Goal: Task Accomplishment & Management: Complete application form

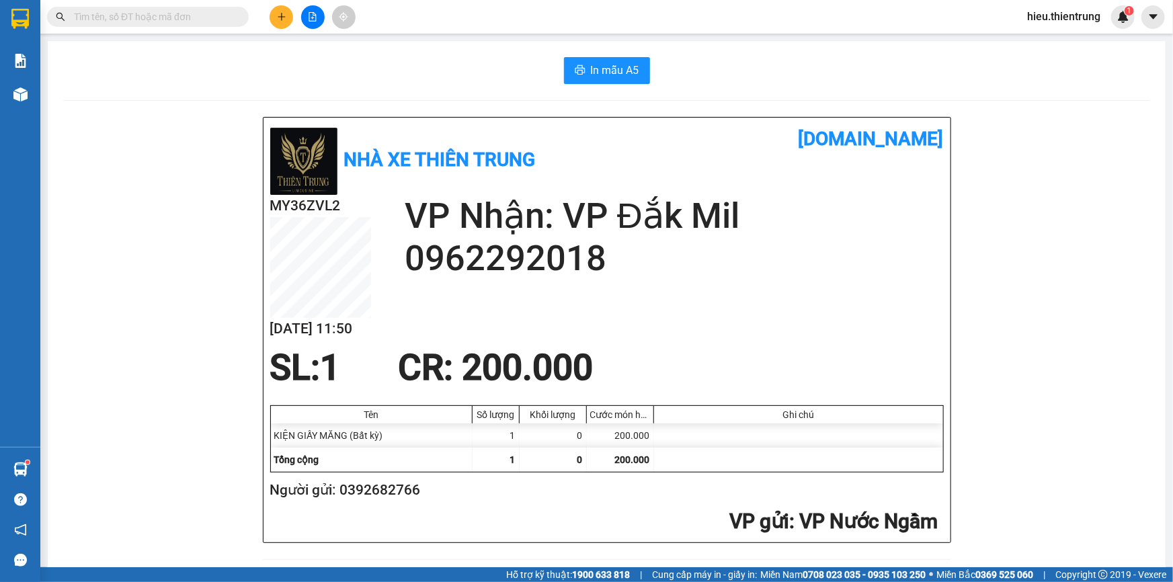
scroll to position [366, 0]
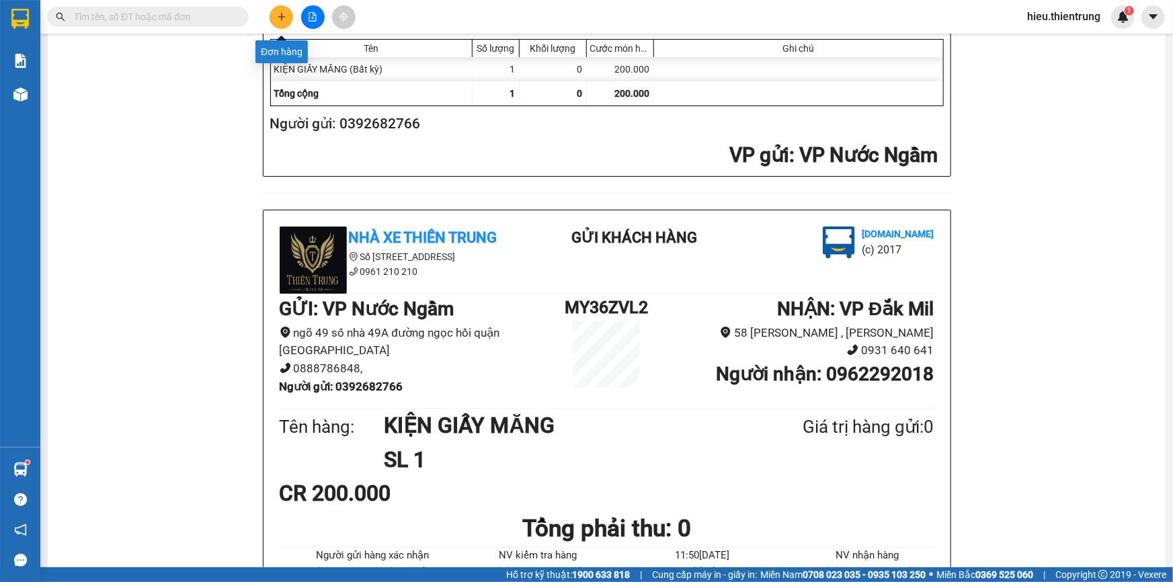
click at [279, 15] on icon "plus" at bounding box center [281, 16] width 9 height 9
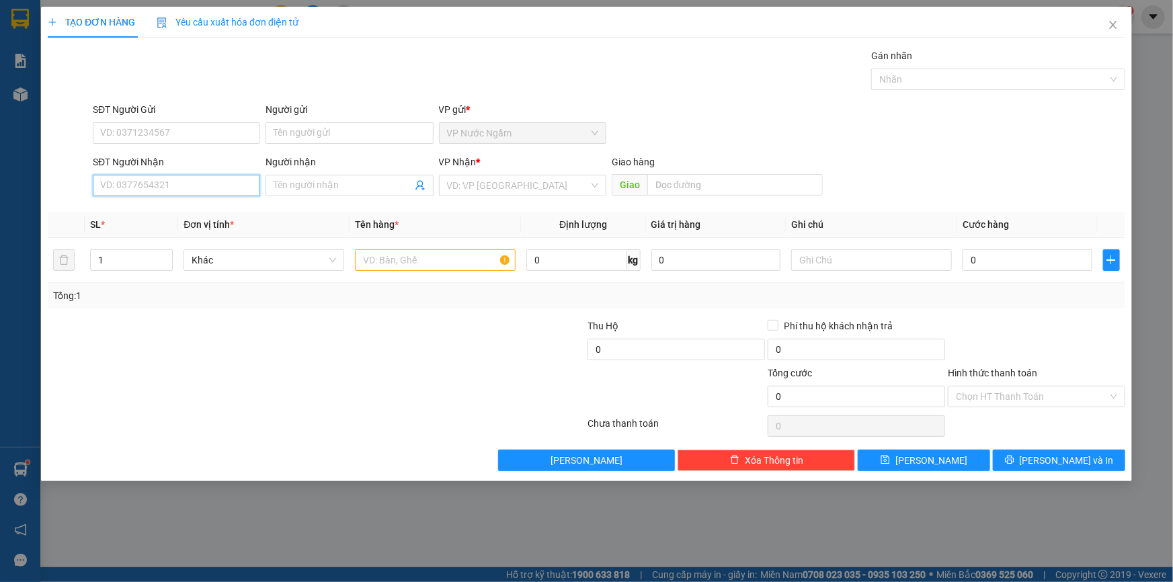
click at [149, 186] on input "SĐT Người Nhận" at bounding box center [176, 186] width 167 height 22
type input "0966134481"
drag, startPoint x: 159, startPoint y: 190, endPoint x: 33, endPoint y: 229, distance: 131.6
click at [36, 222] on div "TẠO ĐƠN HÀNG Yêu cầu xuất hóa đơn điện tử Transit Pickup Surcharge Ids Transit …" at bounding box center [586, 291] width 1173 height 582
click at [103, 133] on input "SĐT Người Gửi" at bounding box center [176, 133] width 167 height 22
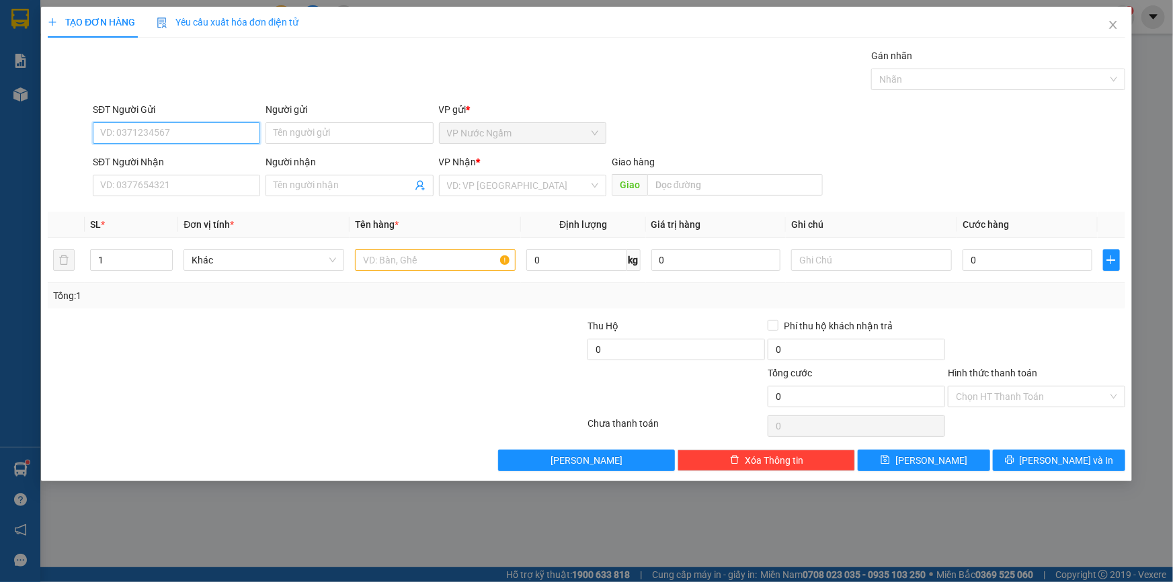
paste input "0966134481"
type input "0966134481"
click at [154, 155] on div "0966134481" at bounding box center [176, 160] width 151 height 15
type input "0356626666"
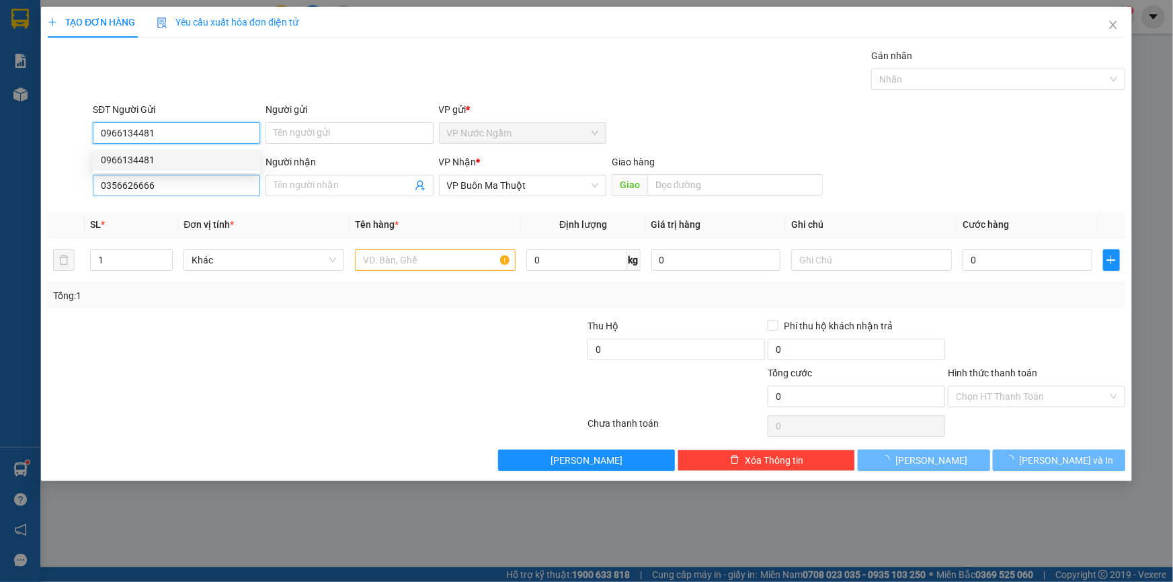
type input "150.000"
type input "0966134481"
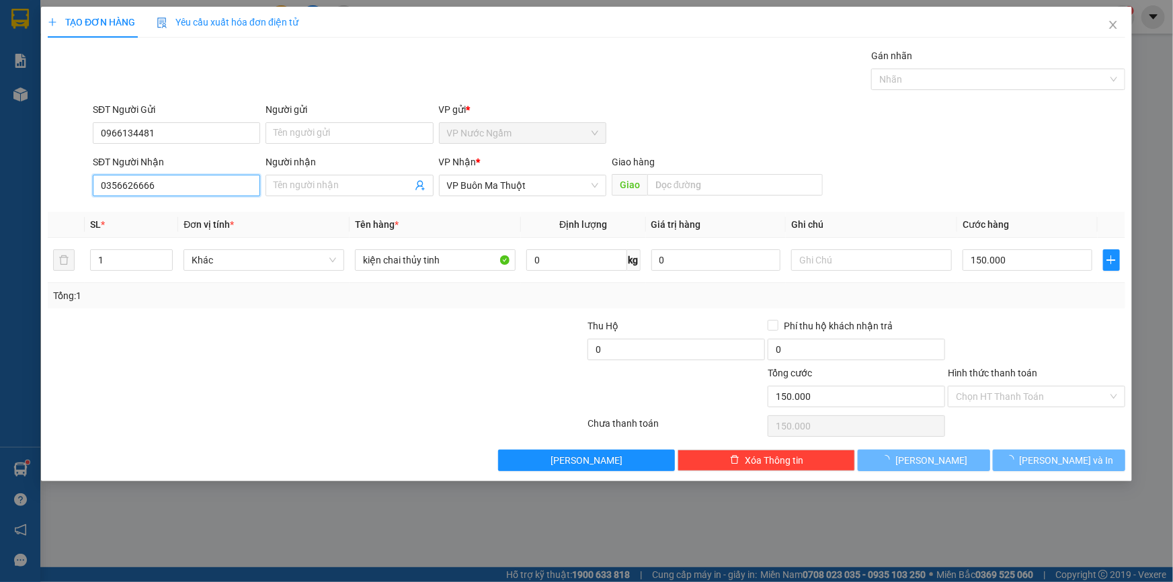
drag, startPoint x: 175, startPoint y: 186, endPoint x: 0, endPoint y: 199, distance: 175.2
click at [0, 199] on div "TẠO ĐƠN HÀNG Yêu cầu xuất hóa đơn điện tử Transit Pickup Surcharge Ids Transit …" at bounding box center [586, 291] width 1173 height 582
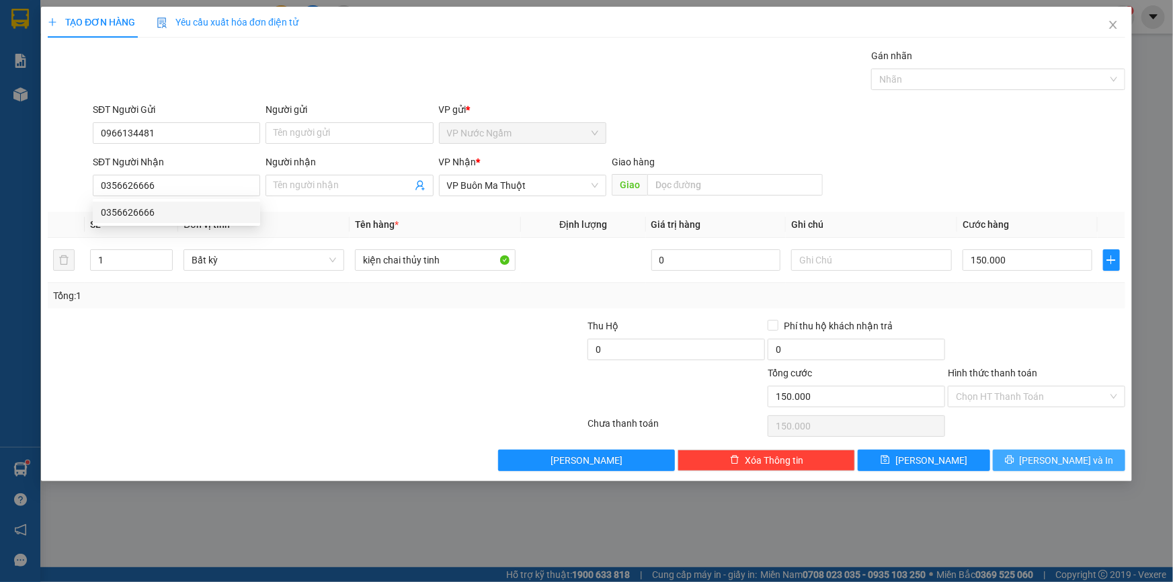
click at [1053, 455] on span "[PERSON_NAME] và In" at bounding box center [1067, 460] width 94 height 15
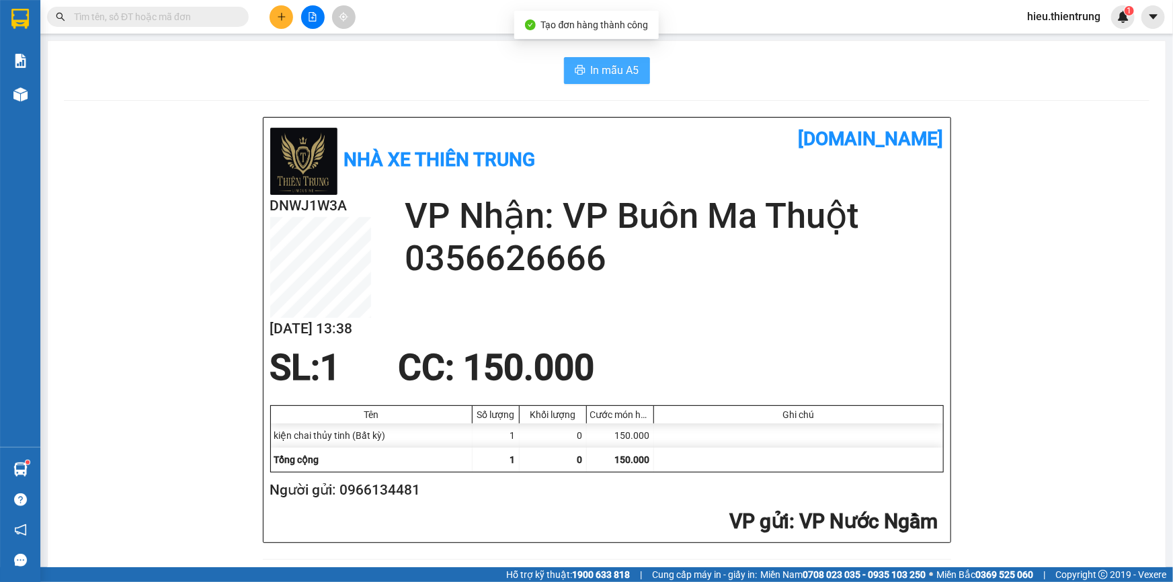
click at [592, 60] on button "In mẫu A5" at bounding box center [607, 70] width 86 height 27
drag, startPoint x: 705, startPoint y: 44, endPoint x: 701, endPoint y: 38, distance: 7.8
click at [705, 37] on main "In mẫu A5 Nhà xe Thiên Trung [DOMAIN_NAME] DNWJ1W3A [DATE] 13:38 VP Nhận: VP Bu…" at bounding box center [586, 283] width 1173 height 567
click at [38, 93] on div "Kho hàng mới" at bounding box center [20, 94] width 40 height 34
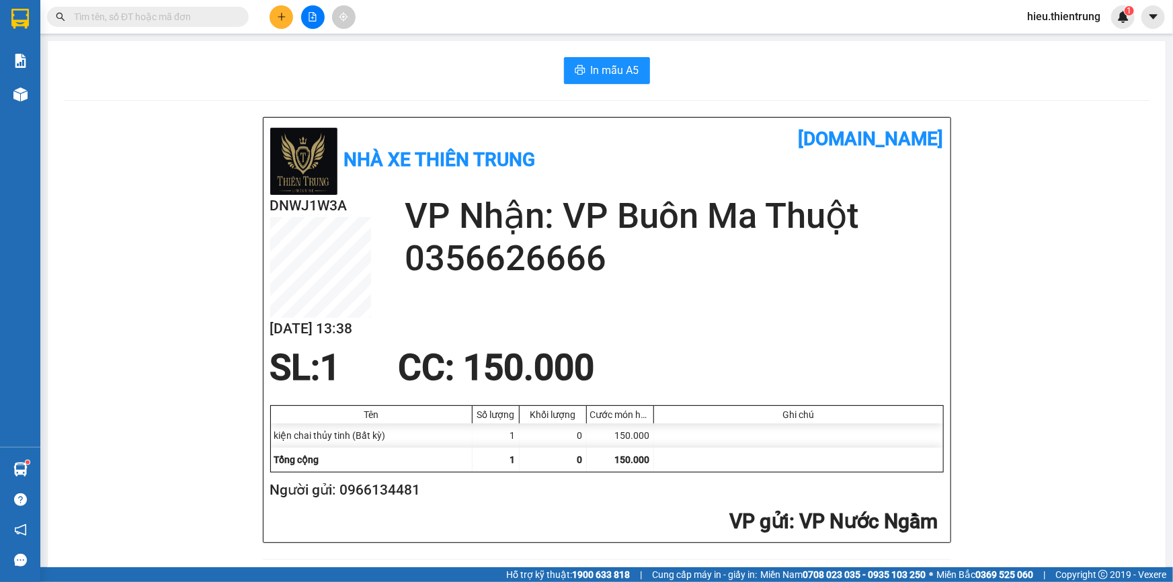
click at [38, 93] on div "Kho hàng mới" at bounding box center [20, 94] width 40 height 34
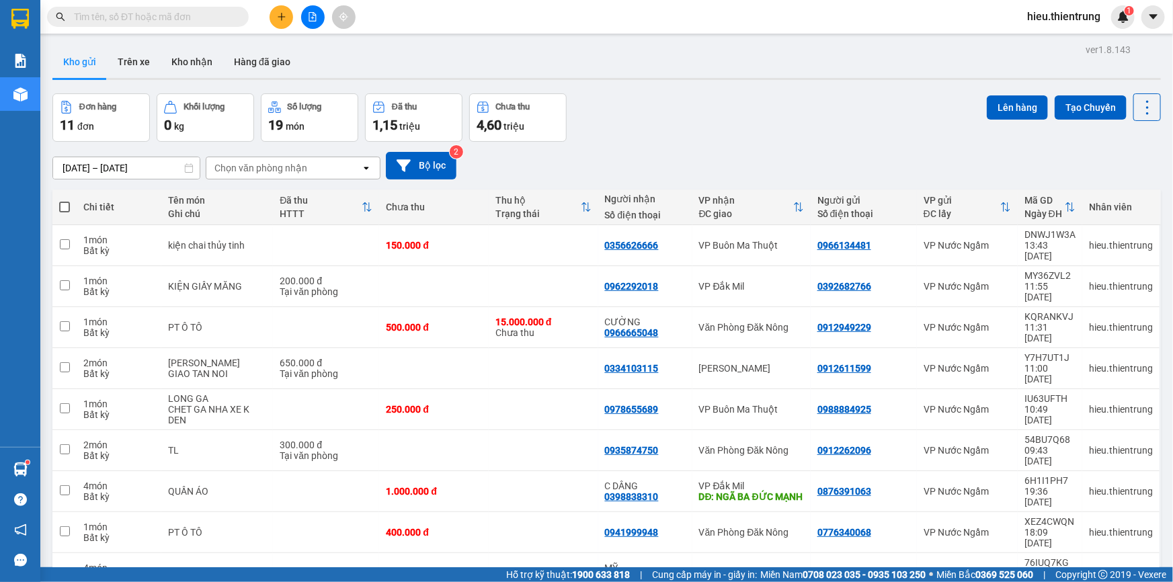
click at [281, 12] on icon "plus" at bounding box center [281, 16] width 9 height 9
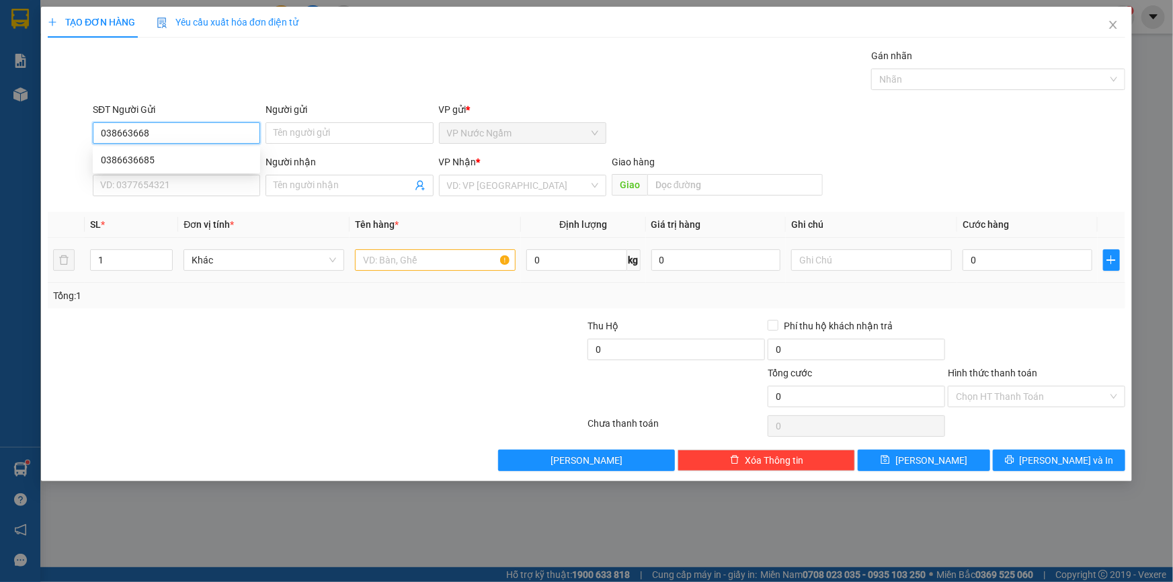
type input "0386636685"
click at [177, 160] on div "0386636685" at bounding box center [176, 160] width 151 height 15
type input "0973537538"
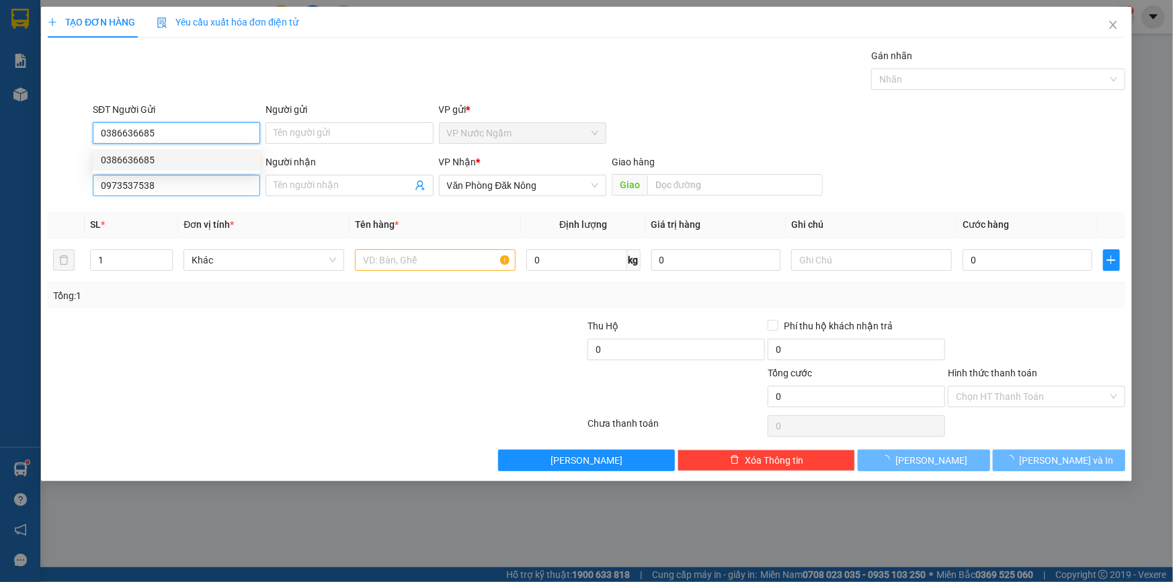
type input "150.000"
type input "0386636685"
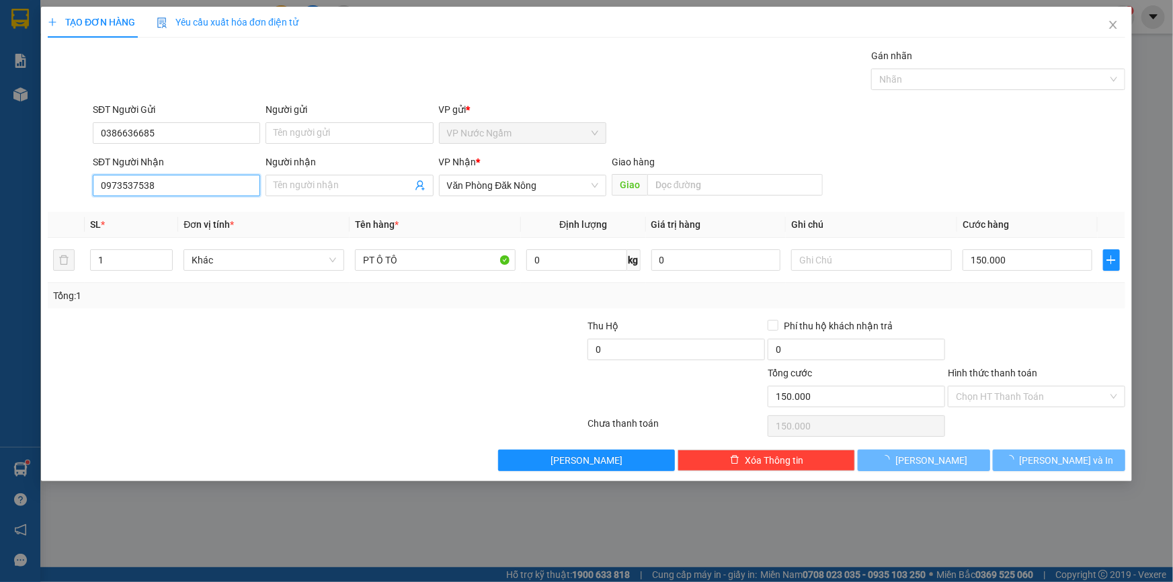
drag, startPoint x: 177, startPoint y: 181, endPoint x: 0, endPoint y: 210, distance: 179.0
click at [0, 209] on div "TẠO ĐƠN HÀNG Yêu cầu xuất hóa đơn điện tử Transit Pickup Surcharge Ids Transit …" at bounding box center [586, 291] width 1173 height 582
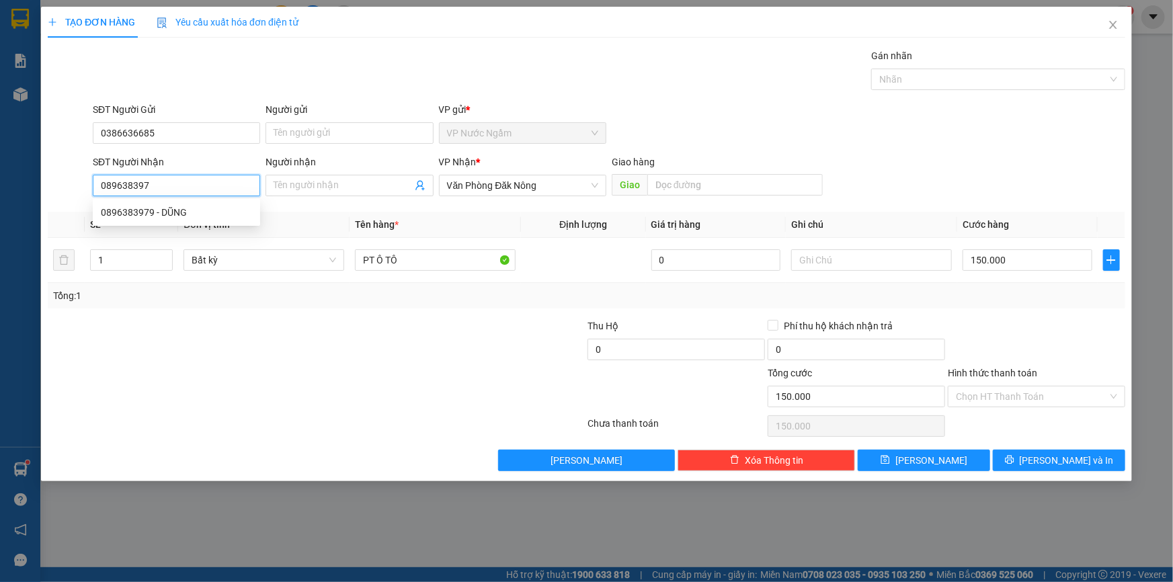
type input "0896383979"
click at [181, 212] on div "0896383979 - DŨNG" at bounding box center [176, 212] width 151 height 15
type input "DŨNG"
type input "0896383979"
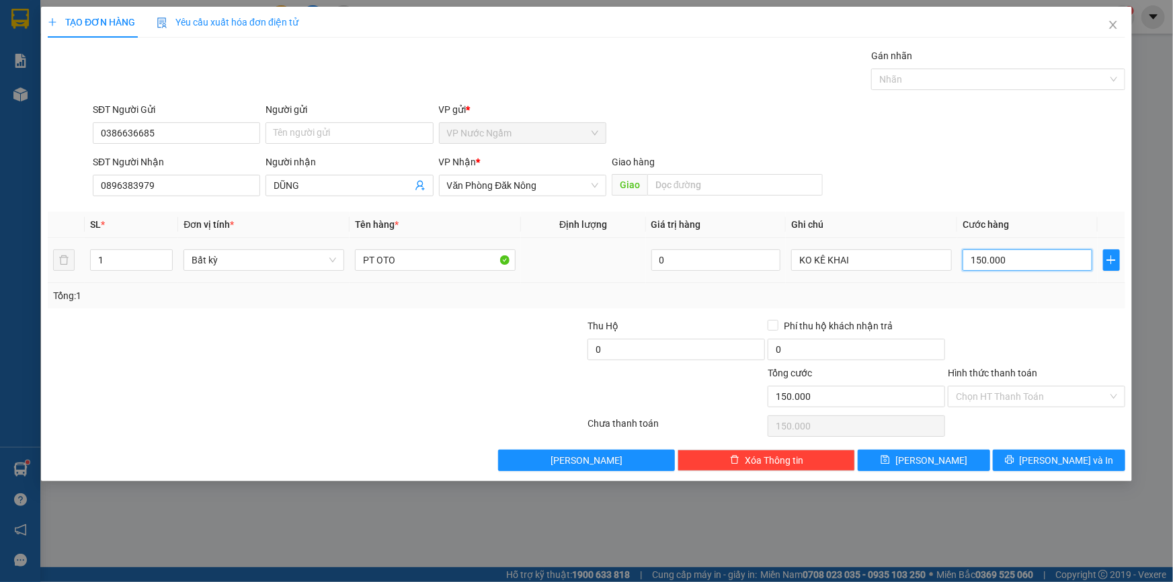
click at [1022, 264] on input "150.000" at bounding box center [1028, 260] width 130 height 22
type input "1"
type input "10"
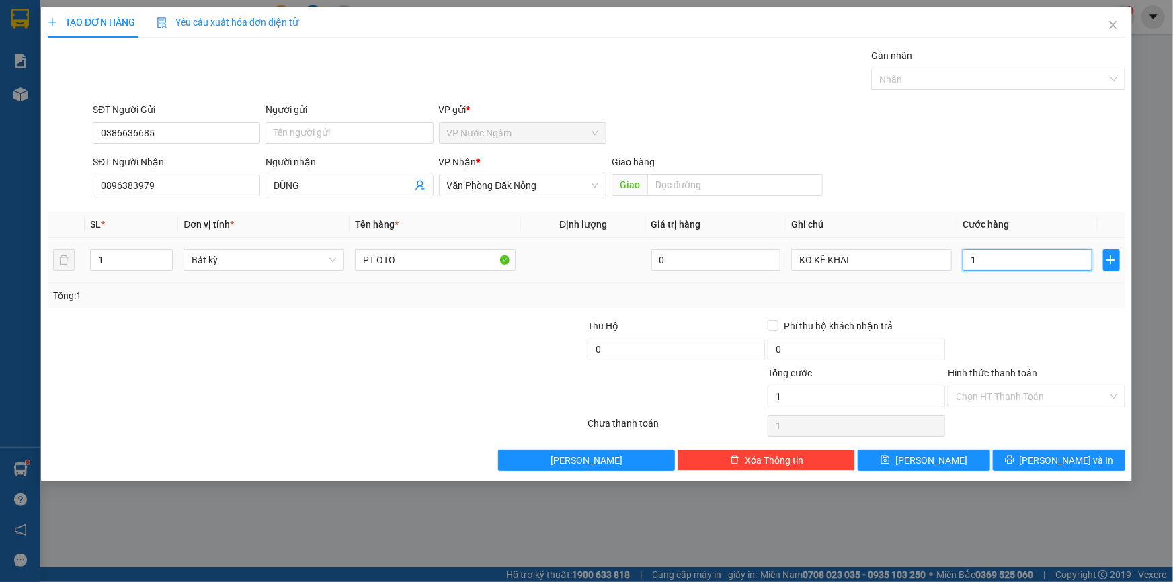
type input "10"
type input "100"
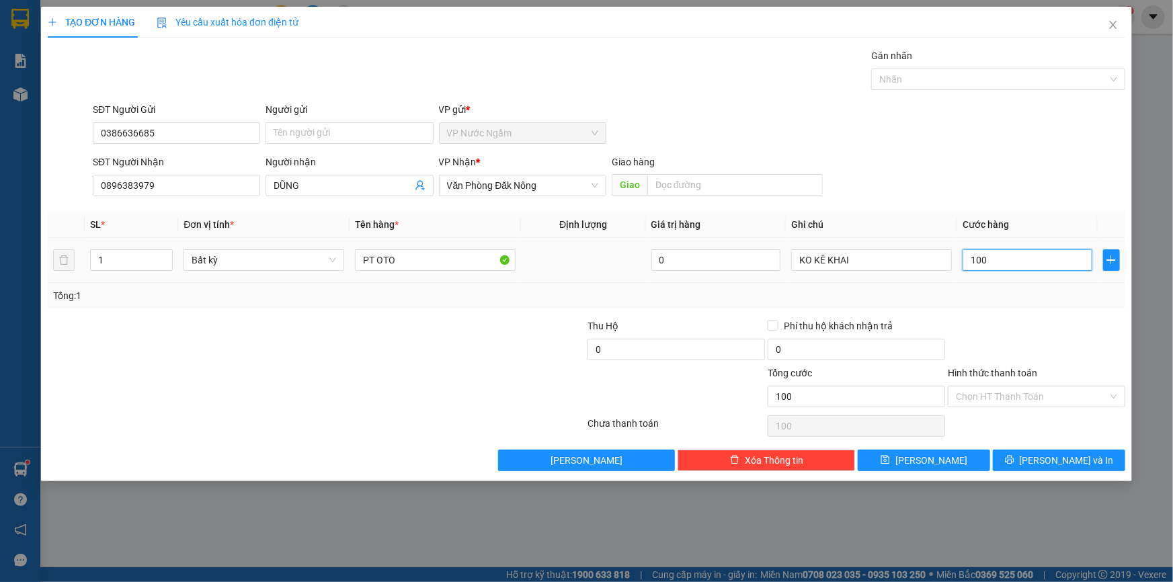
type input "1.000"
type input "10.000"
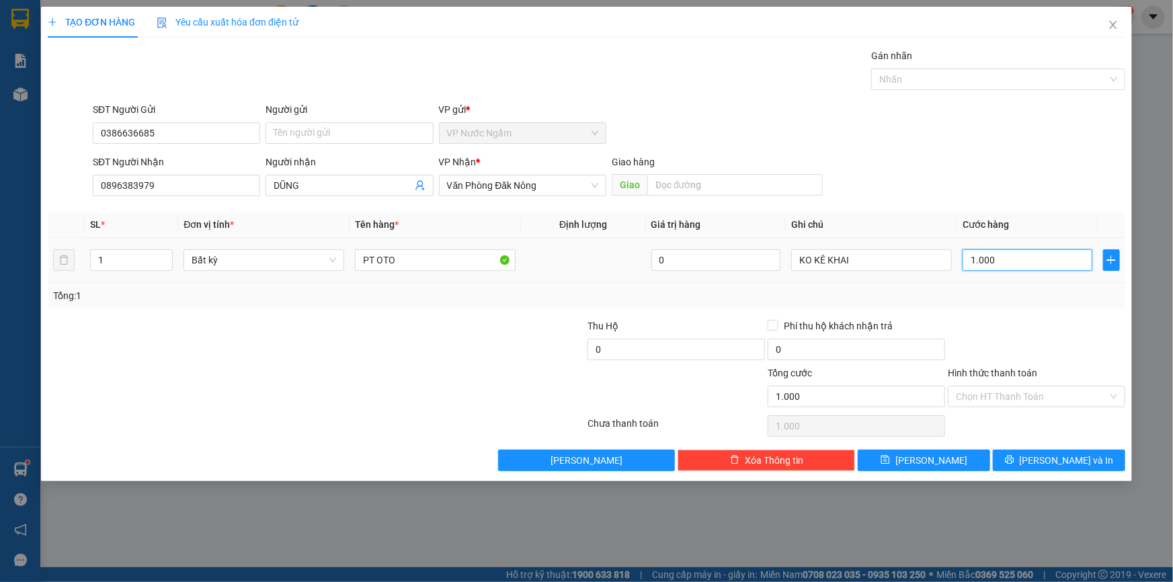
type input "10.000"
type input "100.000"
click at [1094, 451] on button "[PERSON_NAME] và In" at bounding box center [1059, 461] width 132 height 22
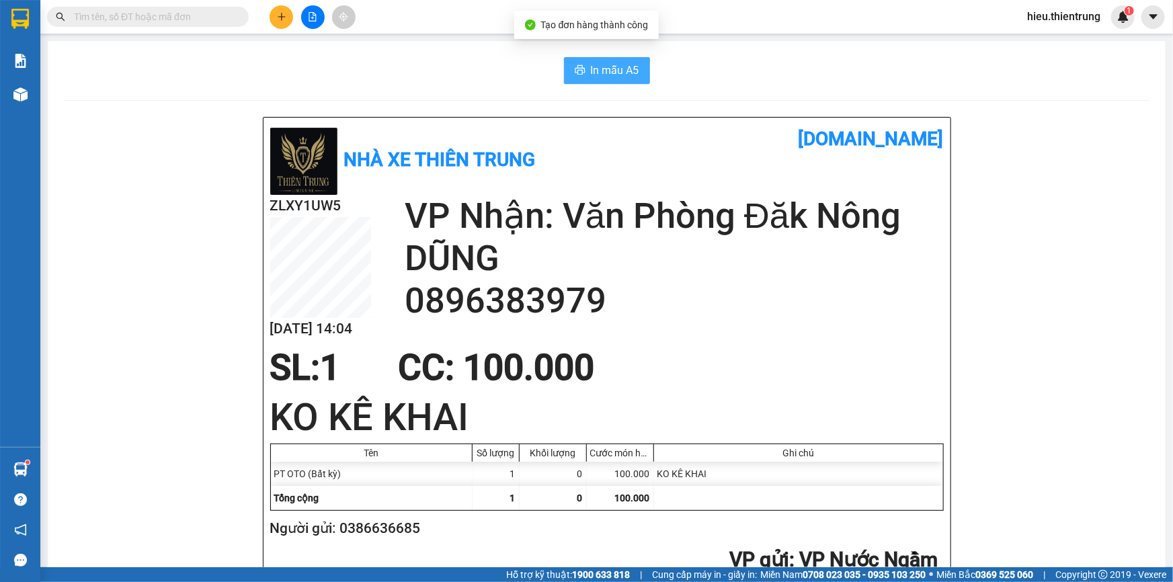
click at [598, 70] on span "In mẫu A5" at bounding box center [615, 70] width 48 height 17
drag, startPoint x: 699, startPoint y: 50, endPoint x: 428, endPoint y: 71, distance: 272.4
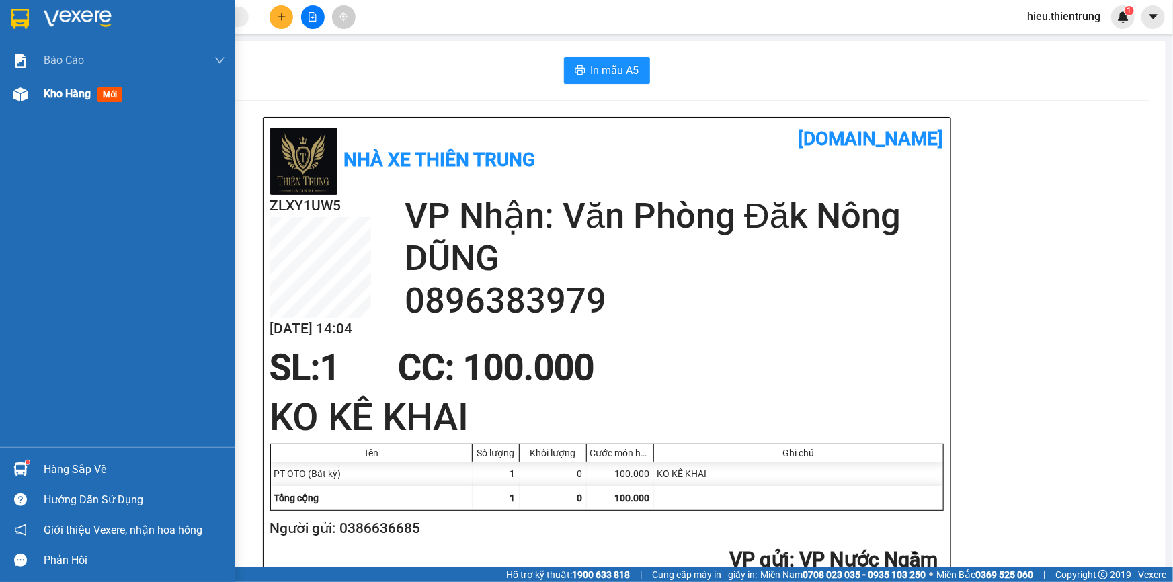
click at [40, 99] on div "Kho hàng mới" at bounding box center [117, 94] width 235 height 34
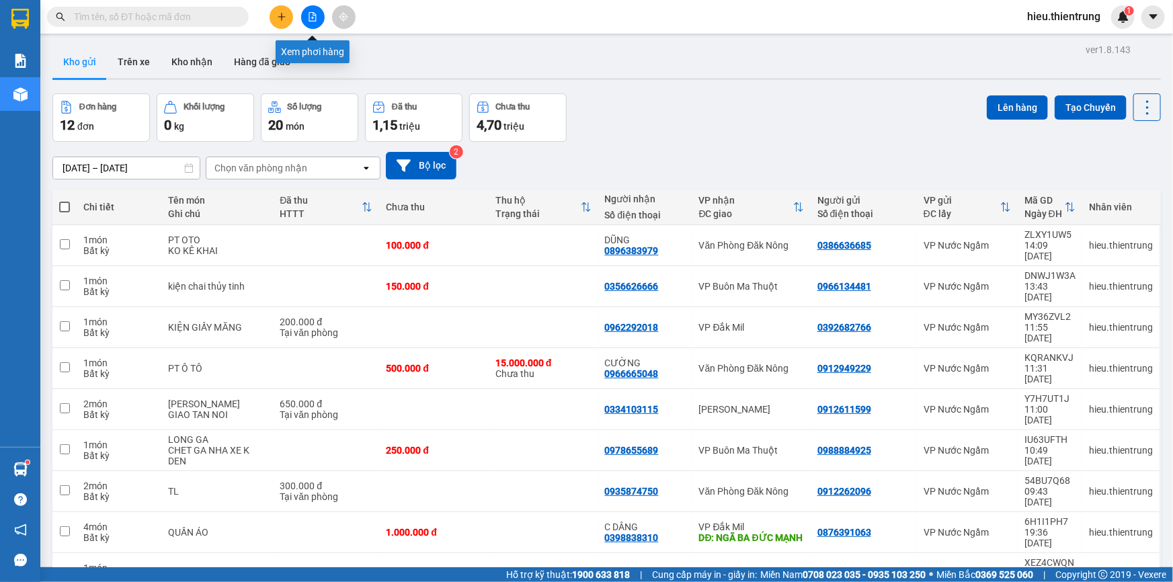
click at [309, 8] on button at bounding box center [313, 17] width 24 height 24
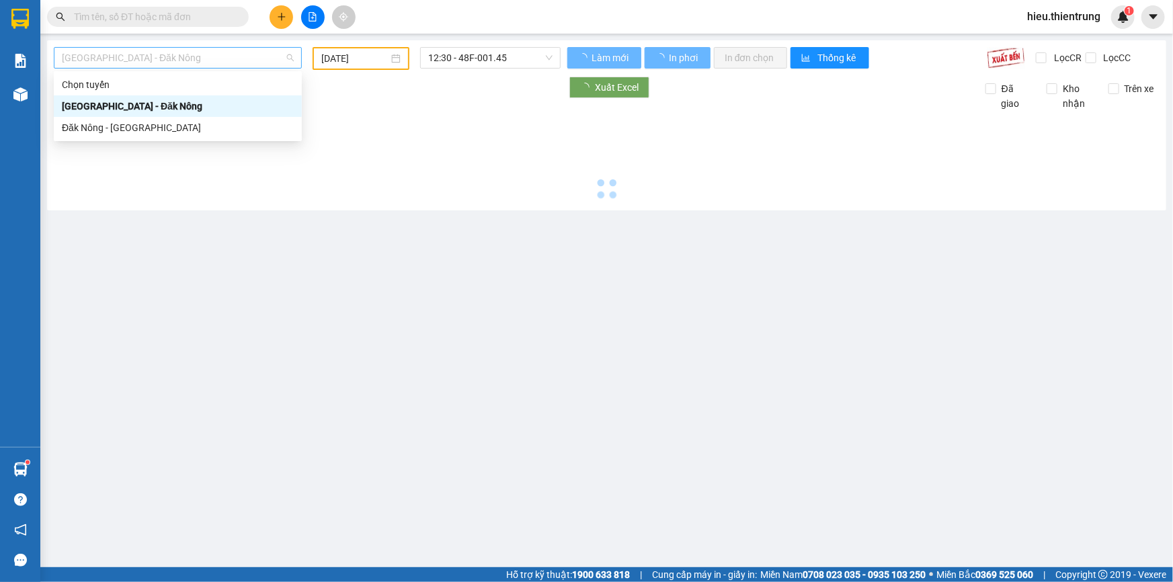
click at [157, 52] on span "[GEOGRAPHIC_DATA] - Đăk Nông" at bounding box center [178, 58] width 232 height 20
click at [115, 121] on div "Đăk Nông - [GEOGRAPHIC_DATA]" at bounding box center [178, 127] width 232 height 15
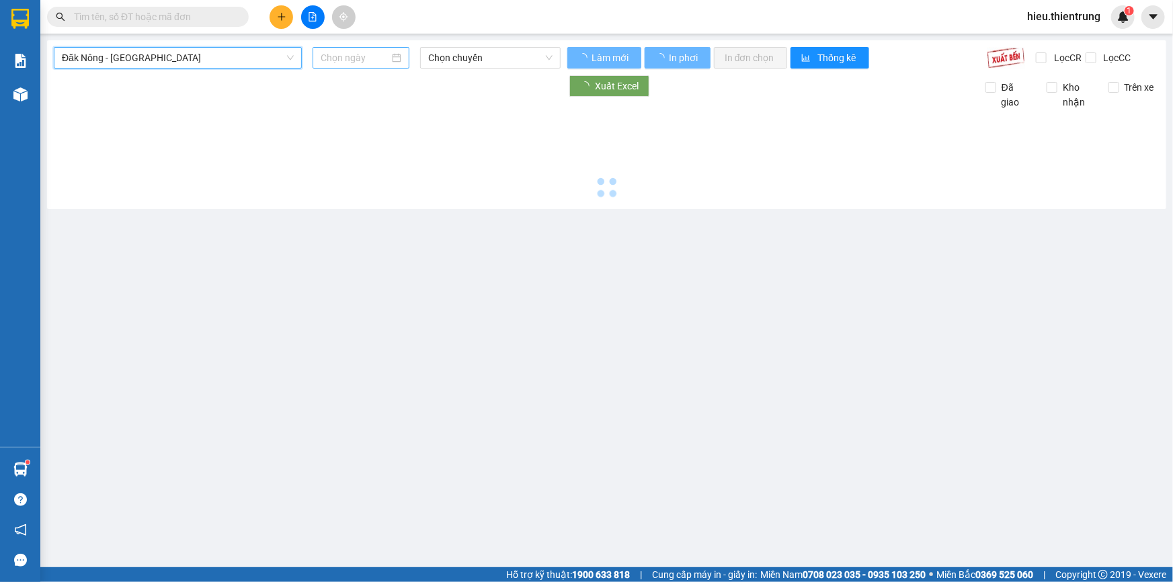
click at [313, 51] on div at bounding box center [361, 58] width 97 height 22
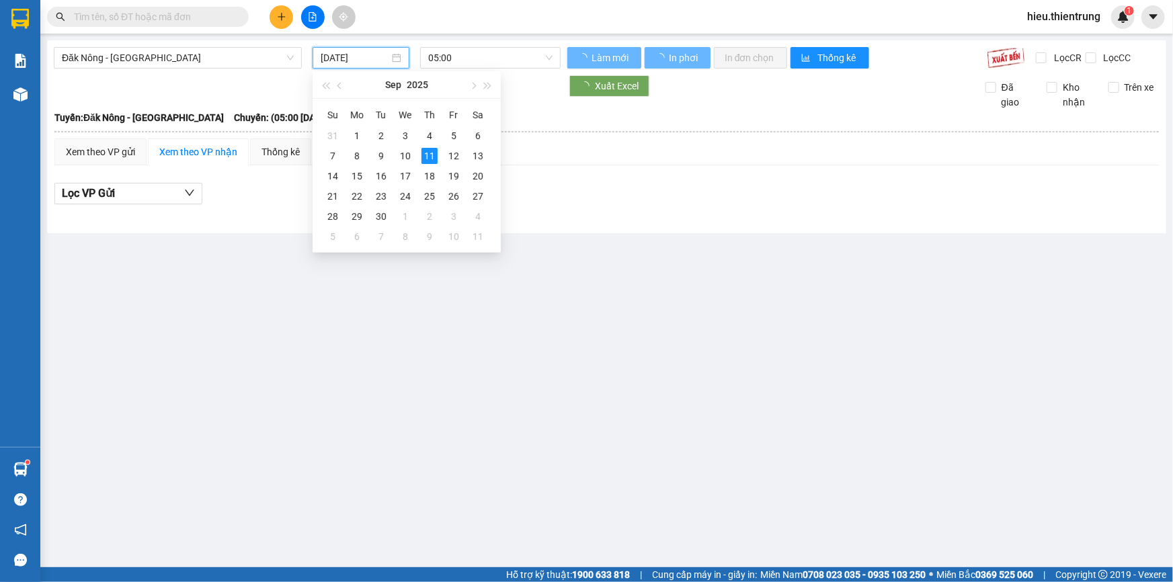
click at [332, 56] on input "[DATE]" at bounding box center [355, 57] width 69 height 15
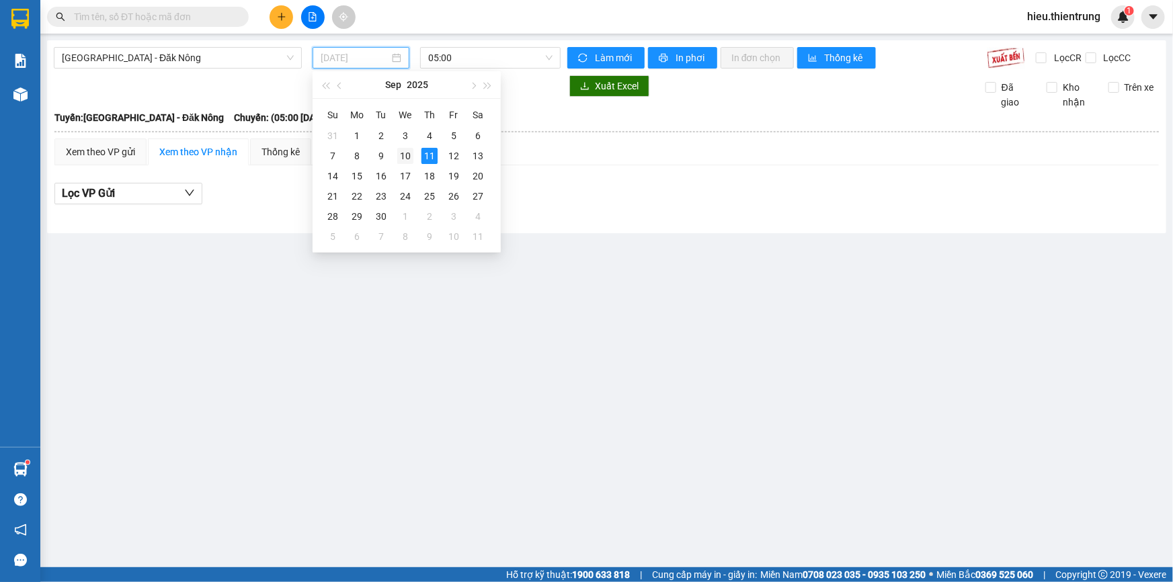
click at [413, 157] on td "10" at bounding box center [405, 156] width 24 height 20
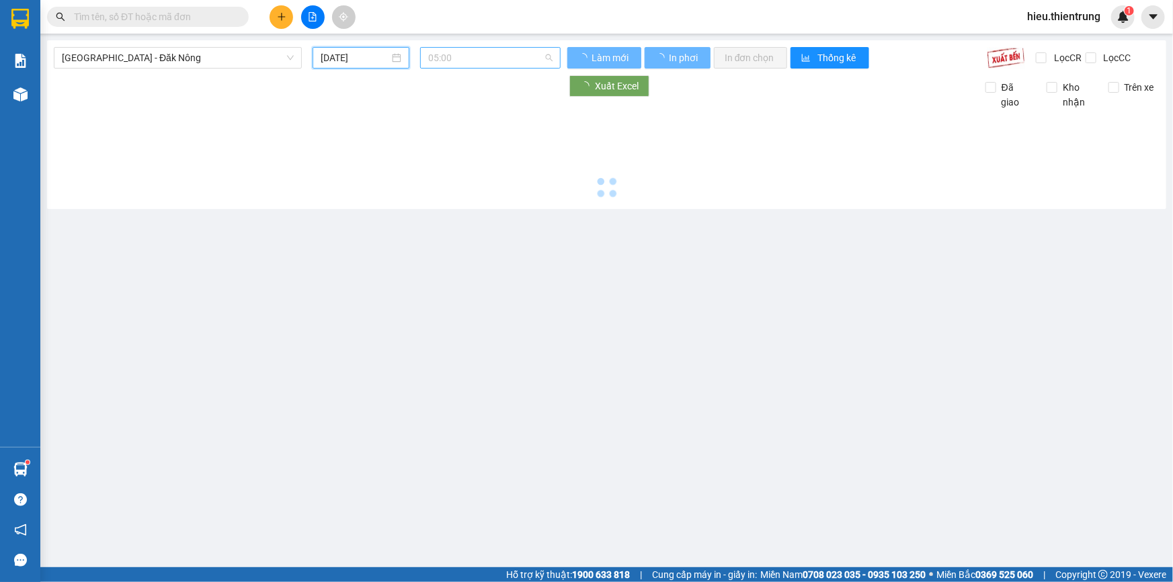
click at [473, 58] on span "05:00" at bounding box center [490, 58] width 124 height 20
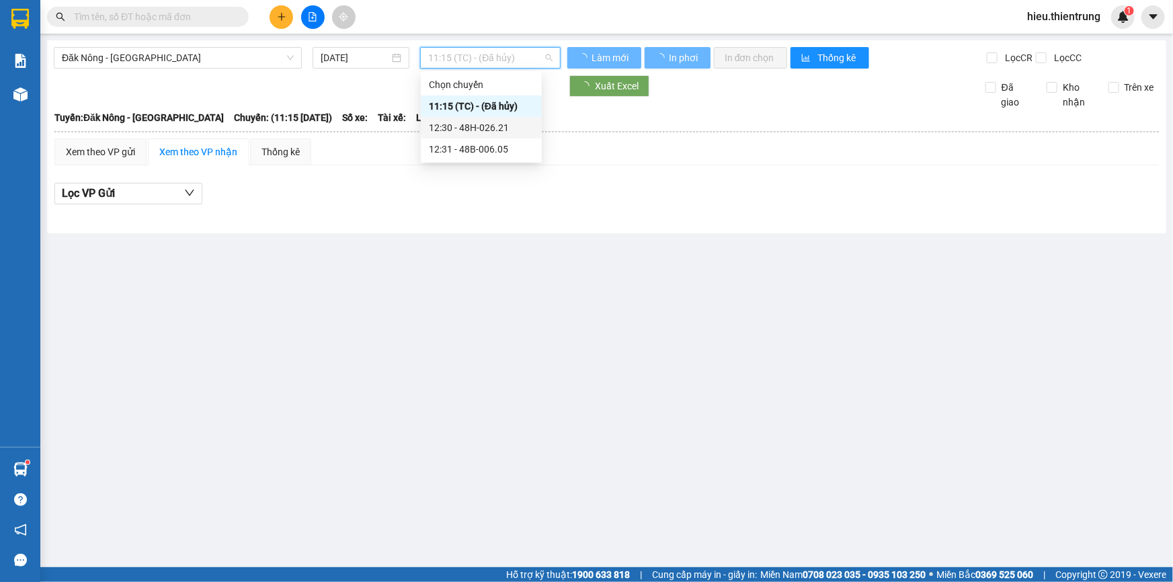
click at [475, 130] on div "12:30 - 48H-026.21" at bounding box center [481, 127] width 105 height 15
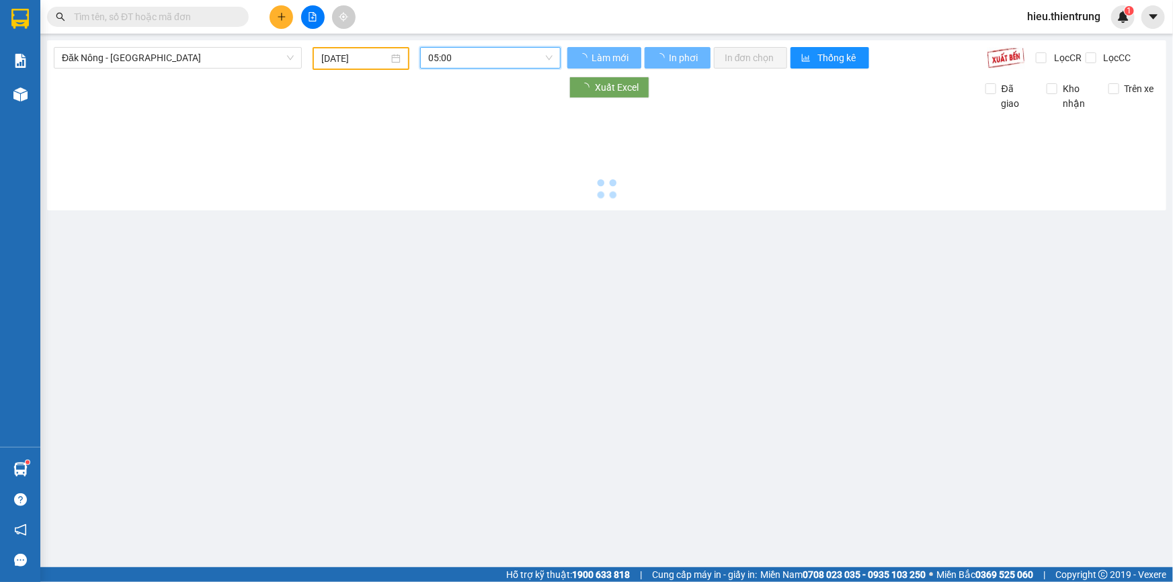
type input "[DATE]"
click at [489, 48] on span "05:00" at bounding box center [490, 58] width 124 height 20
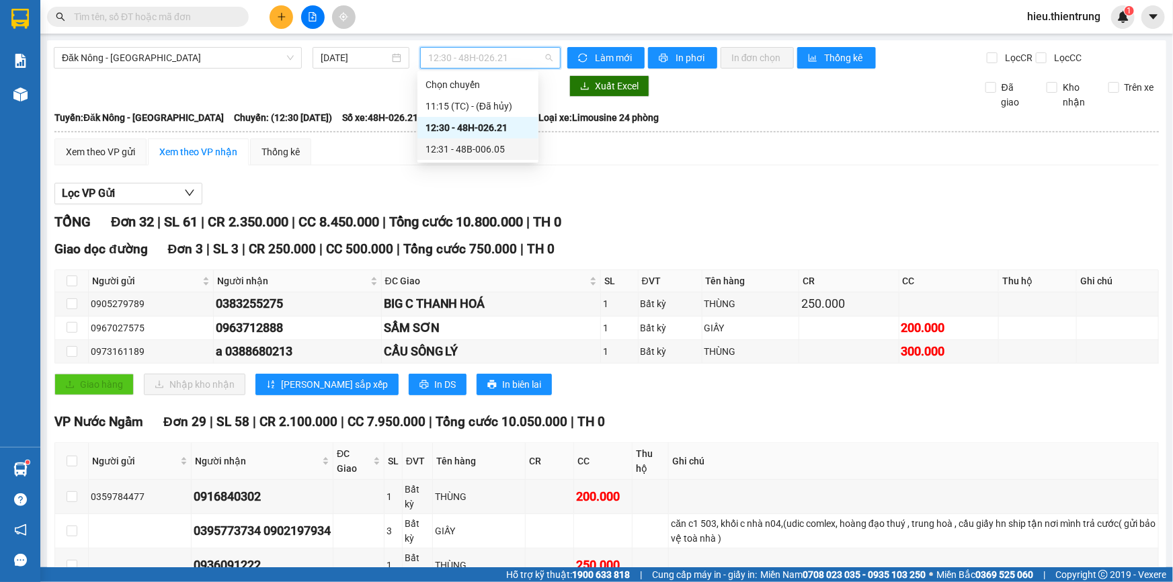
click at [477, 147] on div "12:31 - 48B-006.05" at bounding box center [478, 149] width 105 height 15
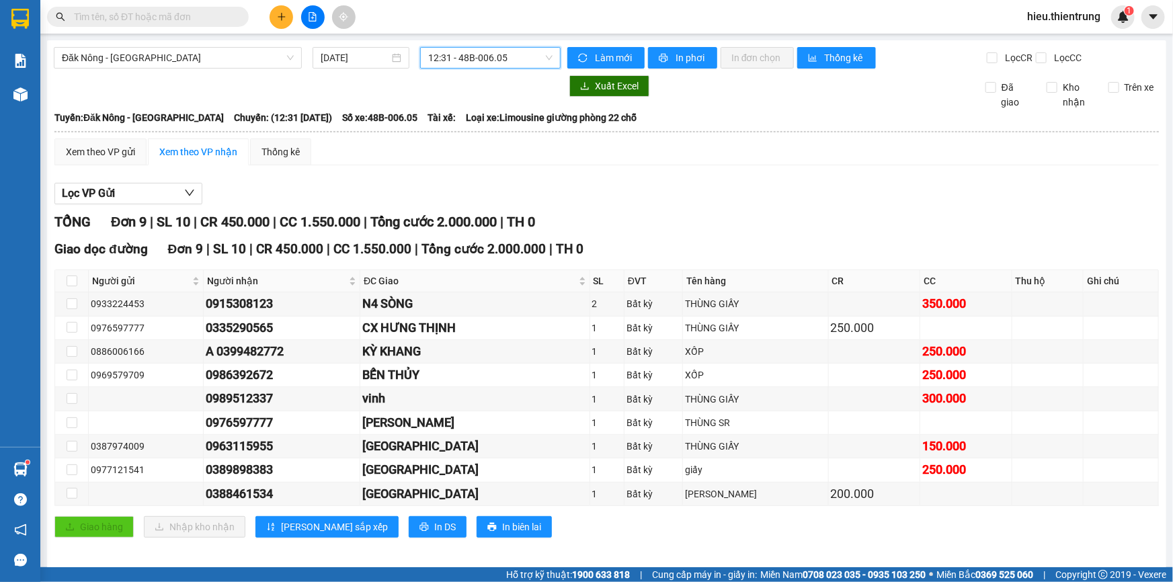
click at [459, 54] on span "12:31 - 48B-006.05" at bounding box center [490, 58] width 124 height 20
click at [495, 129] on div "12:30 - 48H-026.21" at bounding box center [478, 127] width 105 height 15
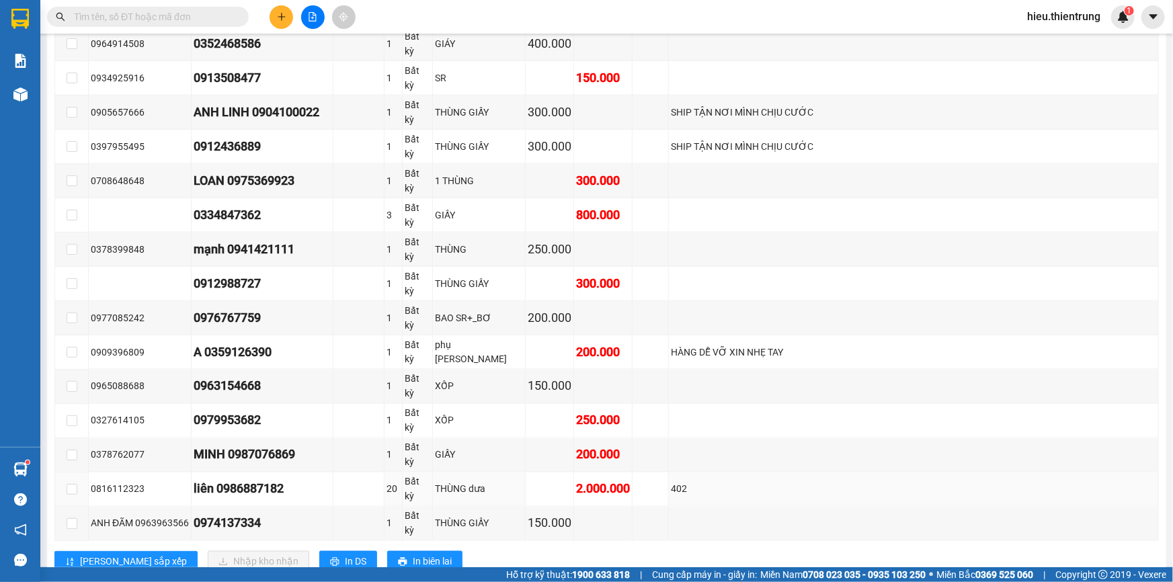
scroll to position [973, 0]
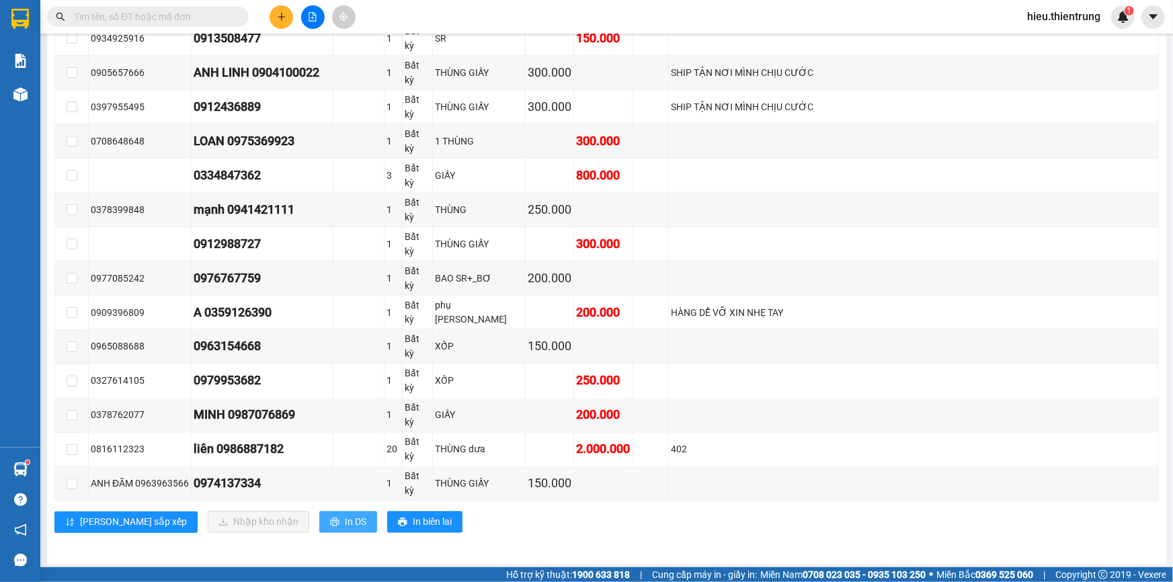
click at [345, 523] on span "In DS" at bounding box center [356, 522] width 22 height 15
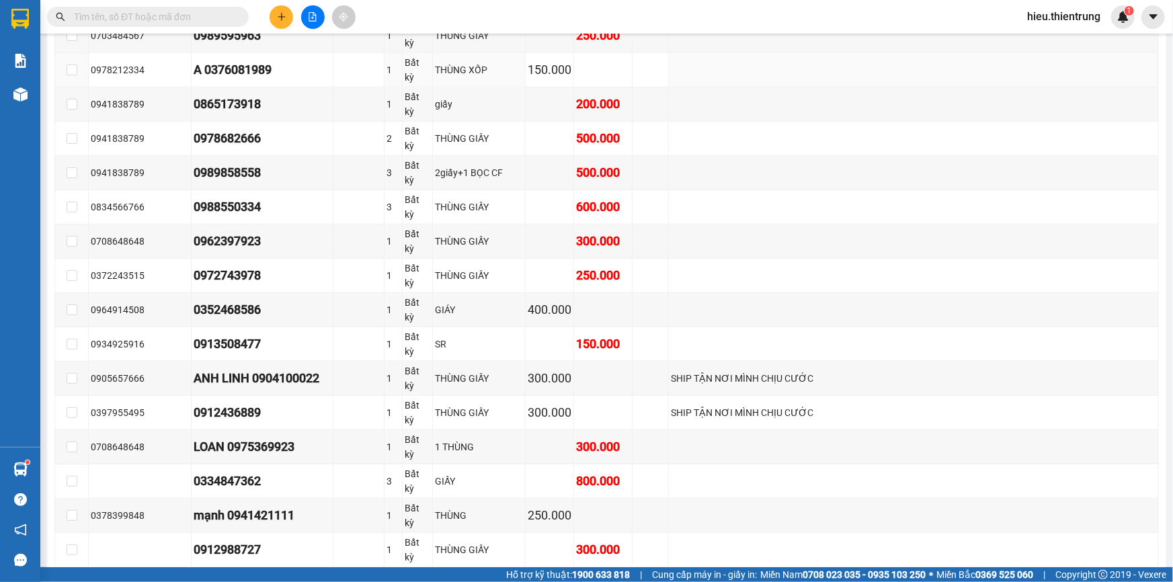
scroll to position [362, 0]
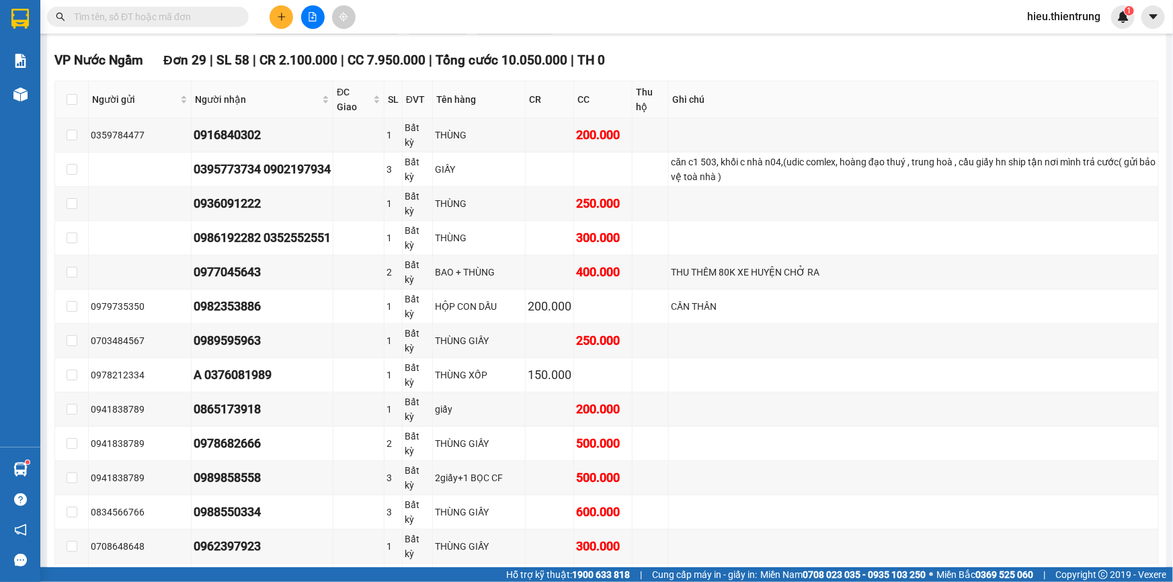
click at [283, 12] on icon "plus" at bounding box center [281, 16] width 9 height 9
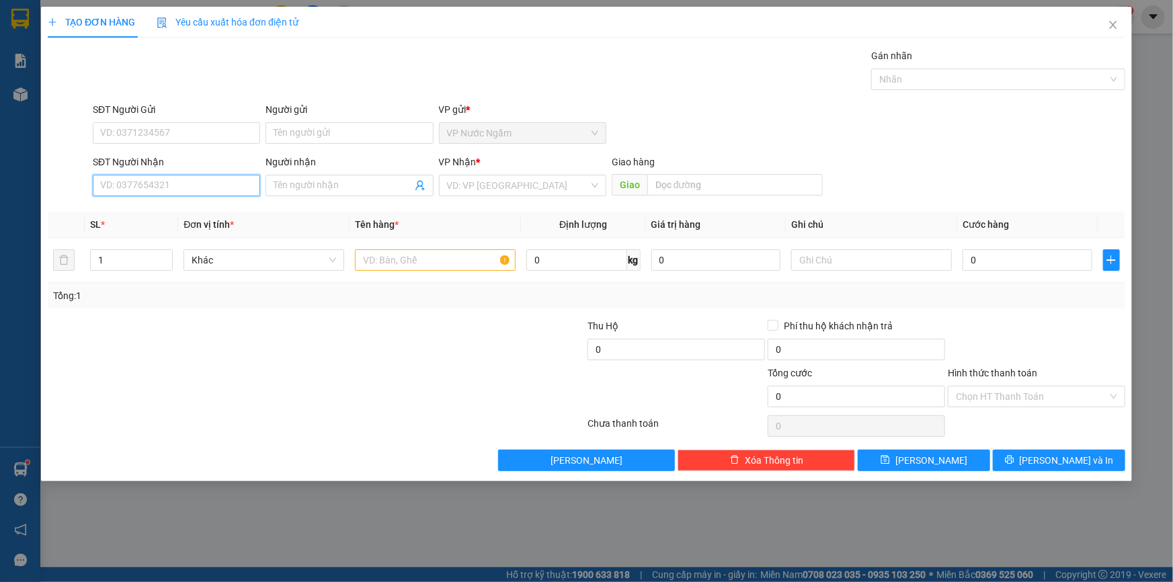
click at [157, 191] on input "SĐT Người Nhận" at bounding box center [176, 186] width 167 height 22
type input "0942586926"
drag, startPoint x: 140, startPoint y: 224, endPoint x: 151, endPoint y: 212, distance: 15.7
click at [144, 222] on div "0942586926 0942586926" at bounding box center [176, 212] width 167 height 27
click at [153, 212] on th "SL *" at bounding box center [131, 225] width 93 height 26
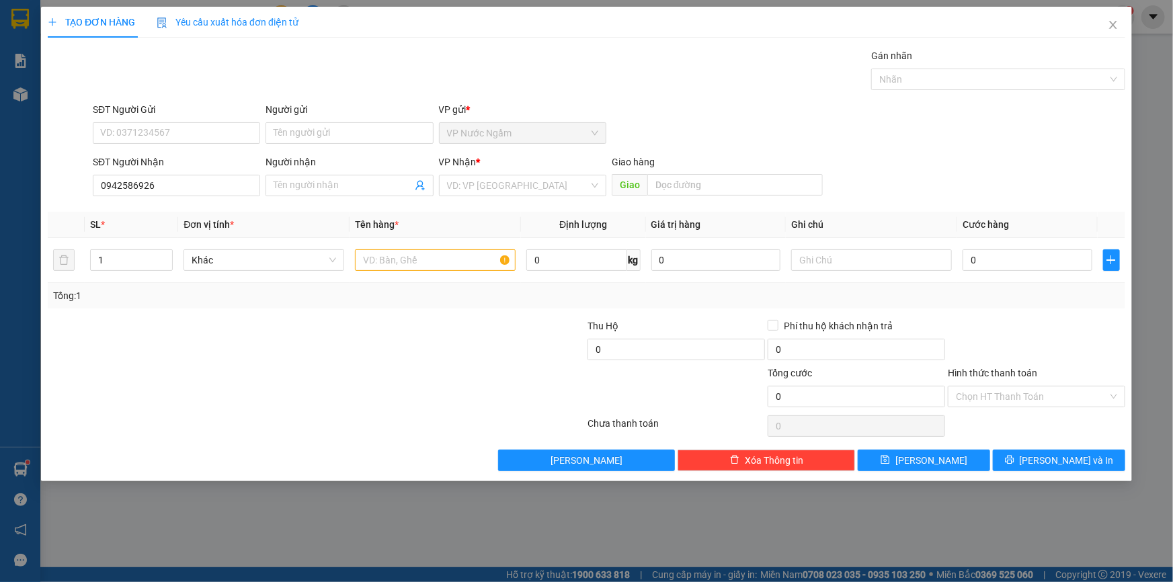
click at [192, 172] on div "SĐT Người Nhận" at bounding box center [176, 165] width 167 height 20
click at [186, 181] on input "0942586926" at bounding box center [176, 186] width 167 height 22
click at [159, 208] on div "0942586926" at bounding box center [176, 212] width 151 height 15
type input "150.000"
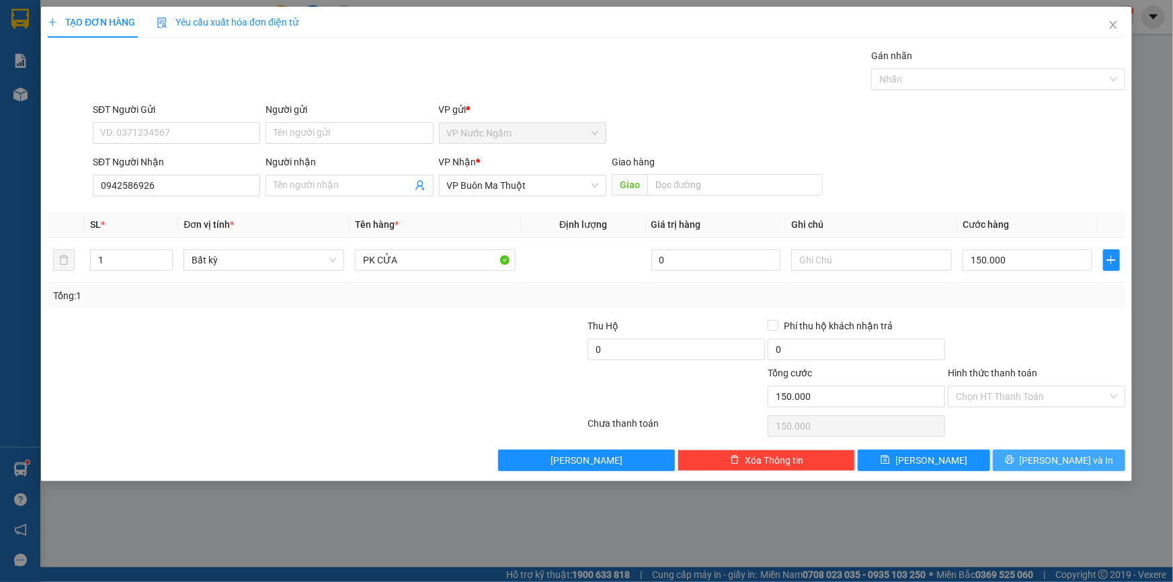
click at [1067, 452] on button "[PERSON_NAME] và In" at bounding box center [1059, 461] width 132 height 22
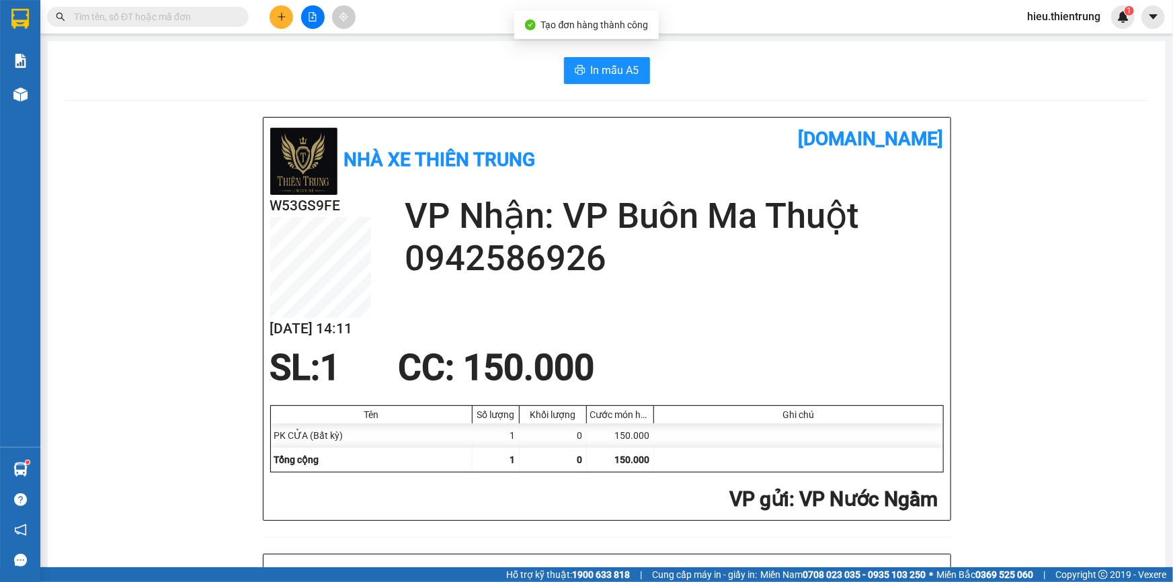
click at [607, 59] on button "In mẫu A5" at bounding box center [607, 70] width 86 height 27
click at [605, 36] on main "In mẫu A5 Nhà xe Thiên Trung [DOMAIN_NAME] W53GS9FE [DATE] 14:11 VP Nhận: VP [G…" at bounding box center [586, 283] width 1173 height 567
click at [595, 70] on span "In mẫu A5" at bounding box center [615, 70] width 48 height 17
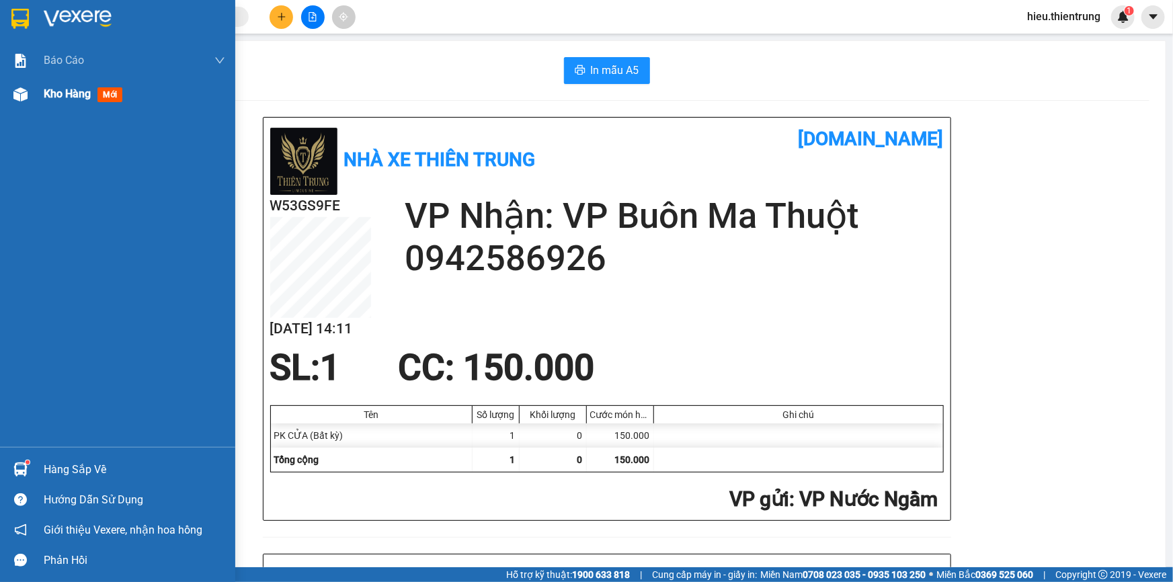
click at [92, 91] on div "Kho hàng mới" at bounding box center [86, 93] width 84 height 17
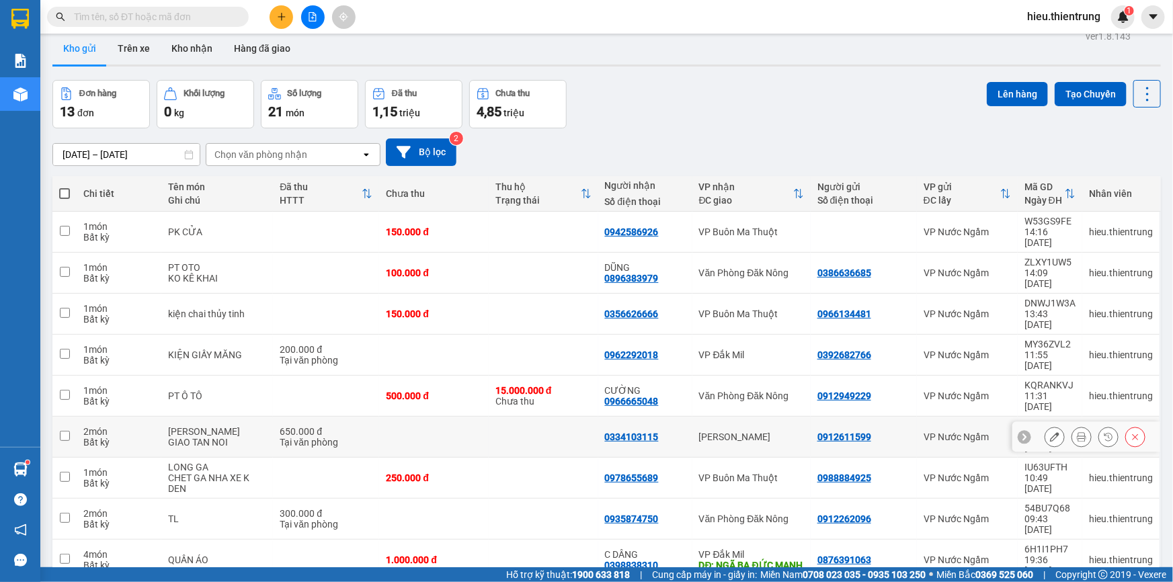
scroll to position [61, 0]
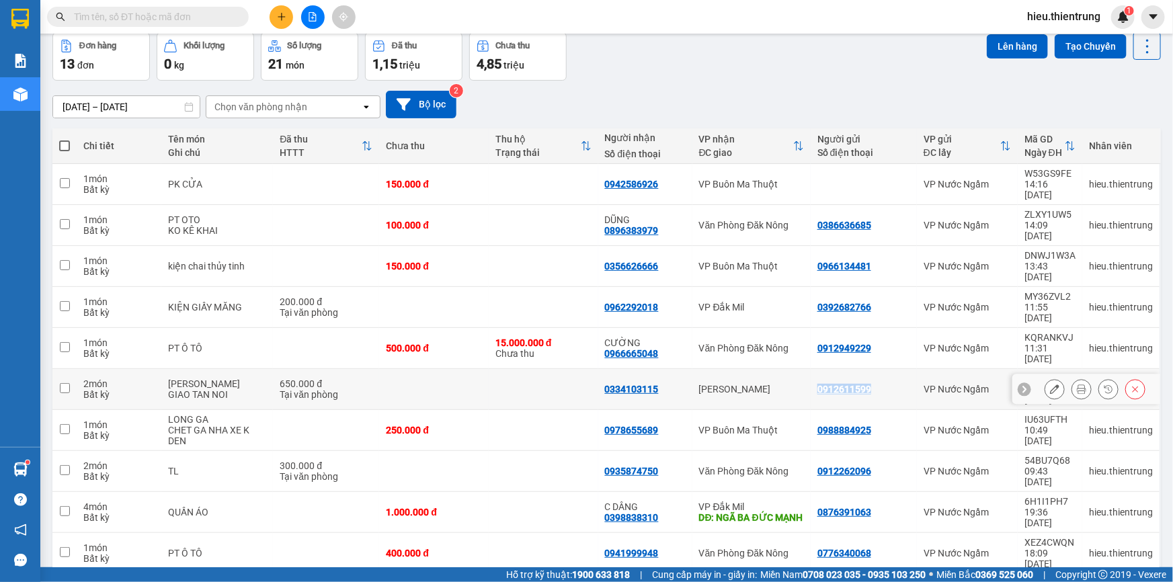
drag, startPoint x: 874, startPoint y: 327, endPoint x: 802, endPoint y: 330, distance: 72.0
click at [811, 369] on td "0912611599" at bounding box center [864, 389] width 106 height 41
checkbox input "true"
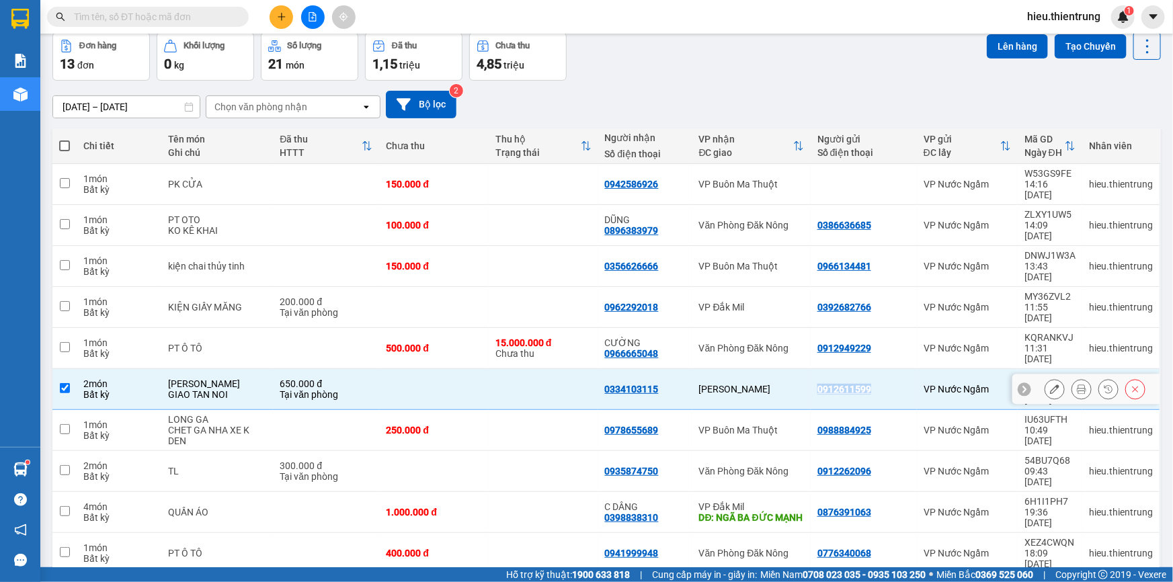
copy div "0912611599"
click at [288, 11] on button at bounding box center [282, 17] width 24 height 24
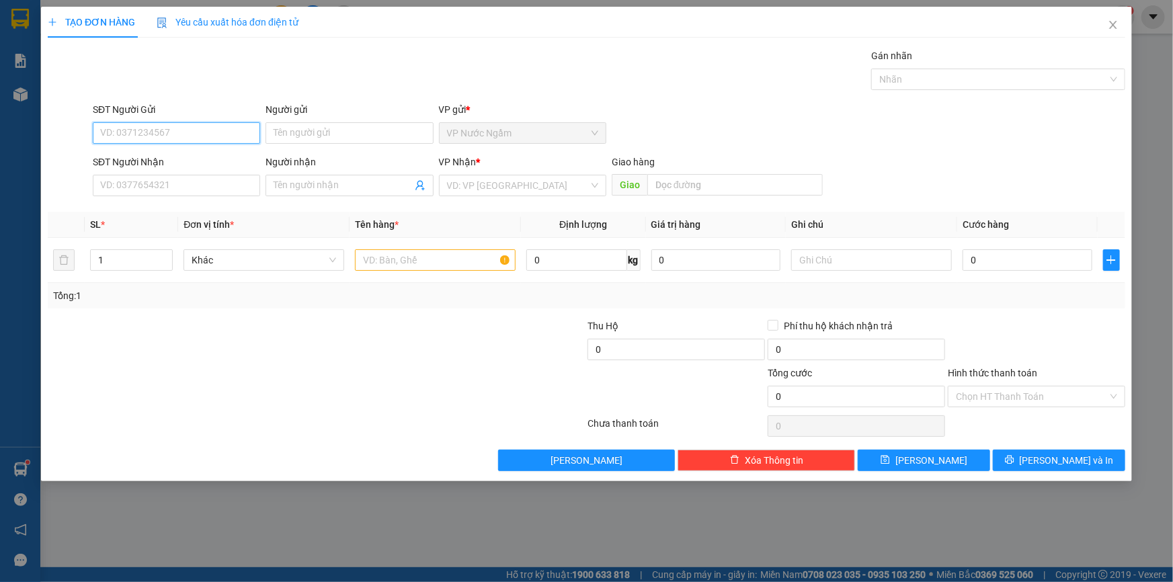
paste input "0912611599"
type input "0912611599"
click at [143, 154] on div "0912611599" at bounding box center [176, 160] width 151 height 15
type input "0334103115"
type input "650.000"
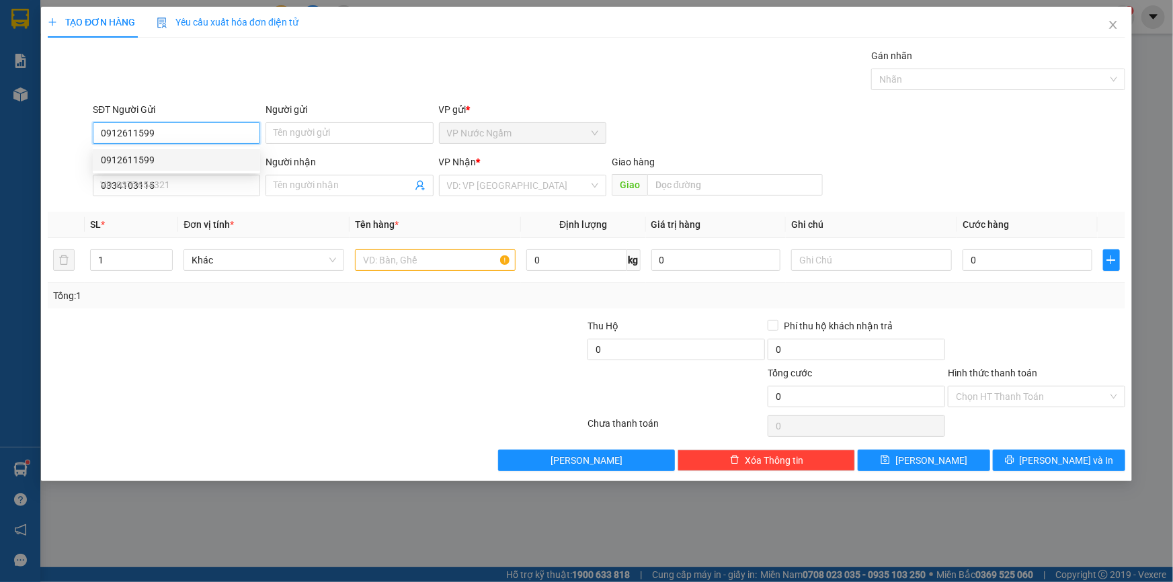
type input "650.000"
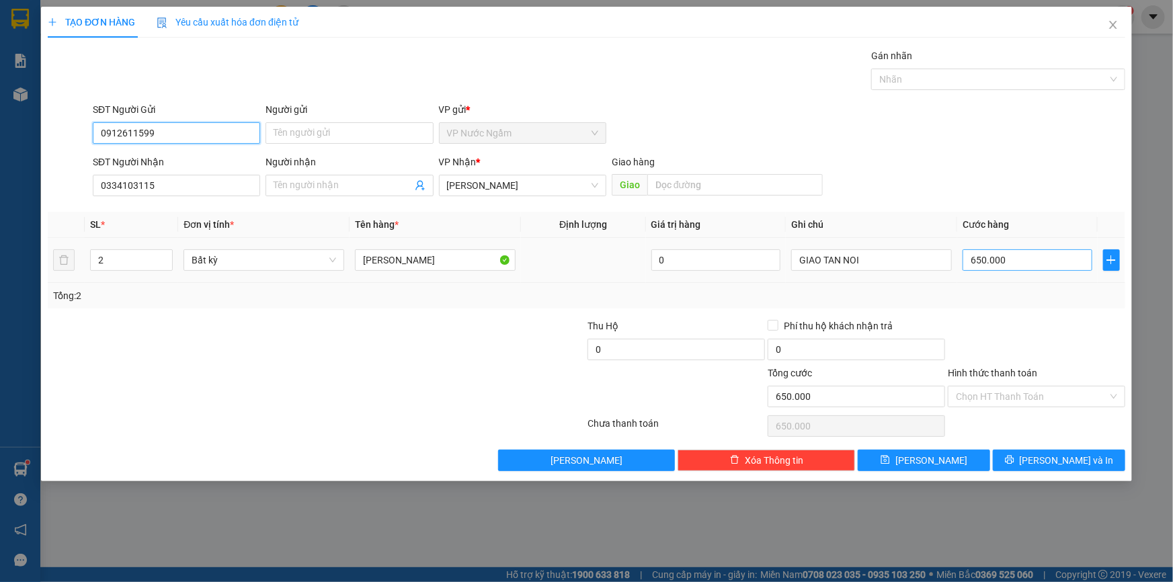
type input "0912611599"
type input "5"
type input "50"
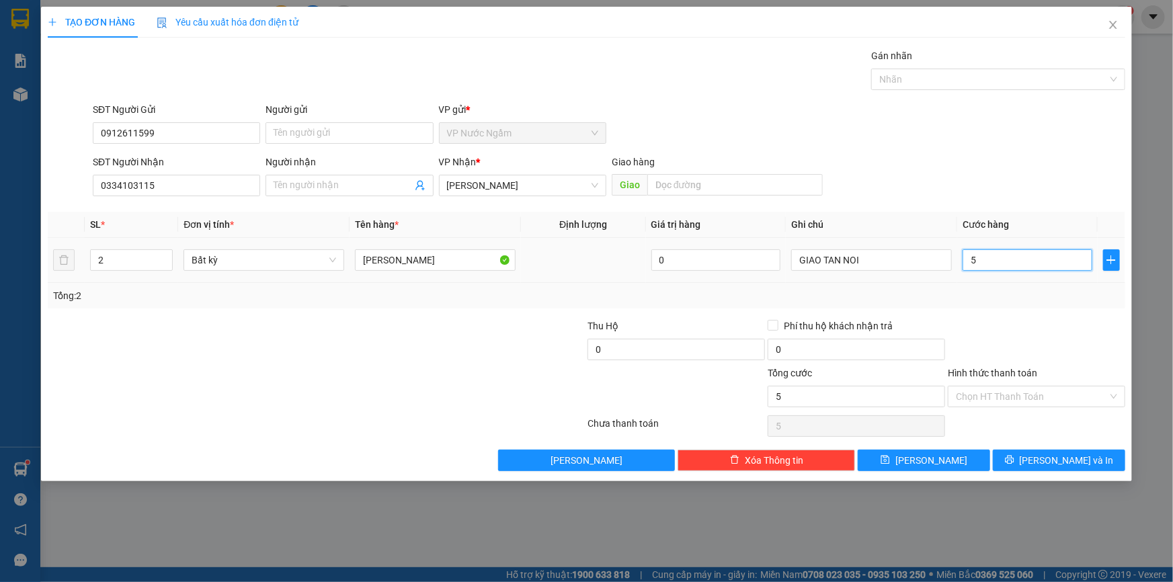
type input "50"
type input "500"
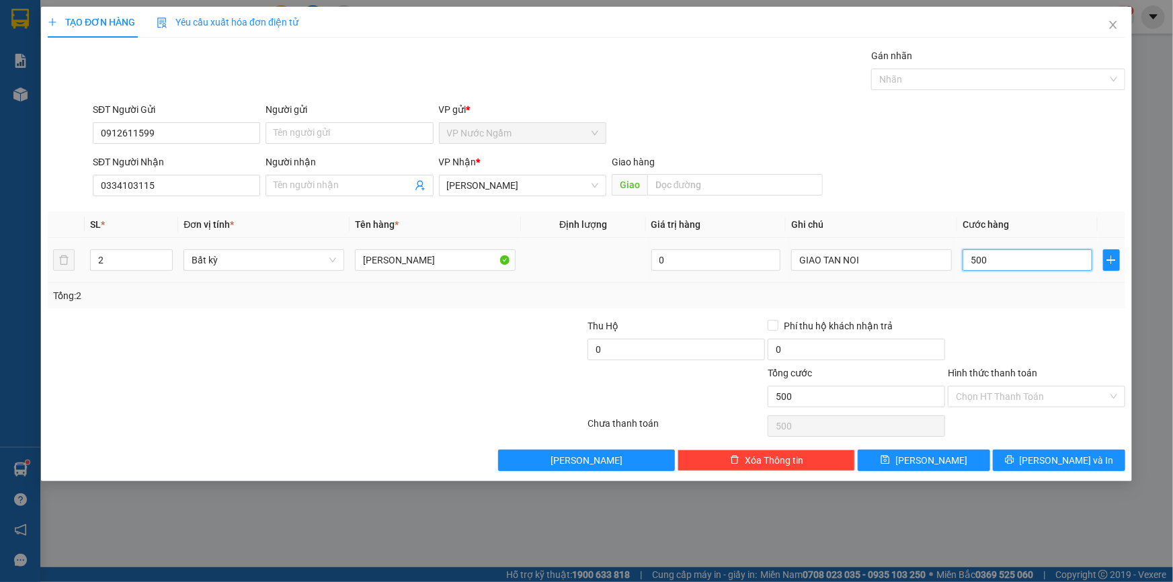
type input "5.000"
type input "50.000"
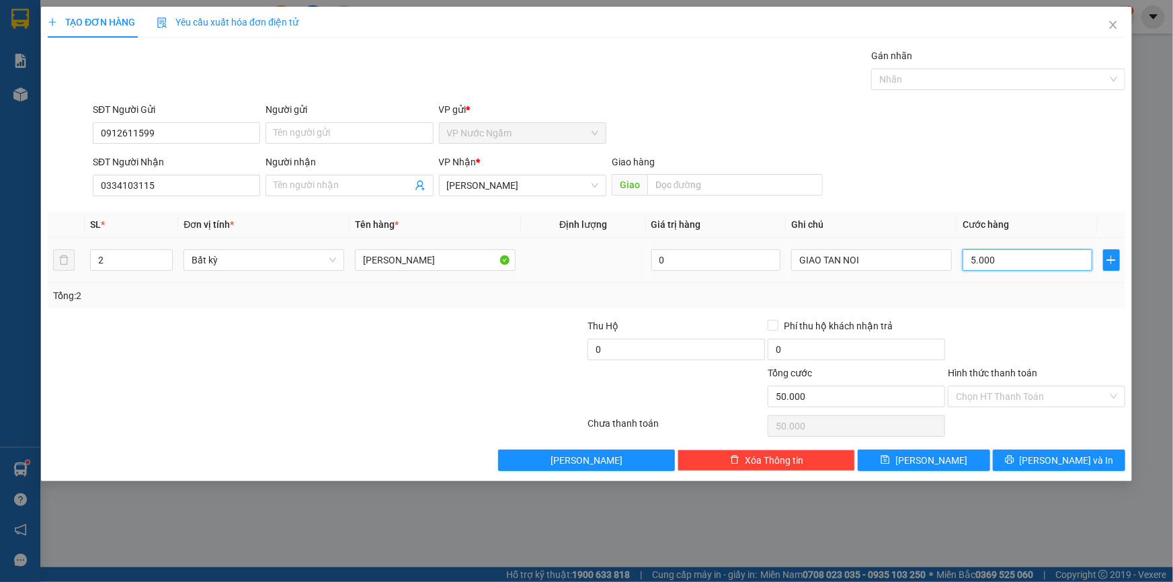
type input "50.000"
type input "500.000"
drag, startPoint x: 995, startPoint y: 374, endPoint x: 991, endPoint y: 393, distance: 19.1
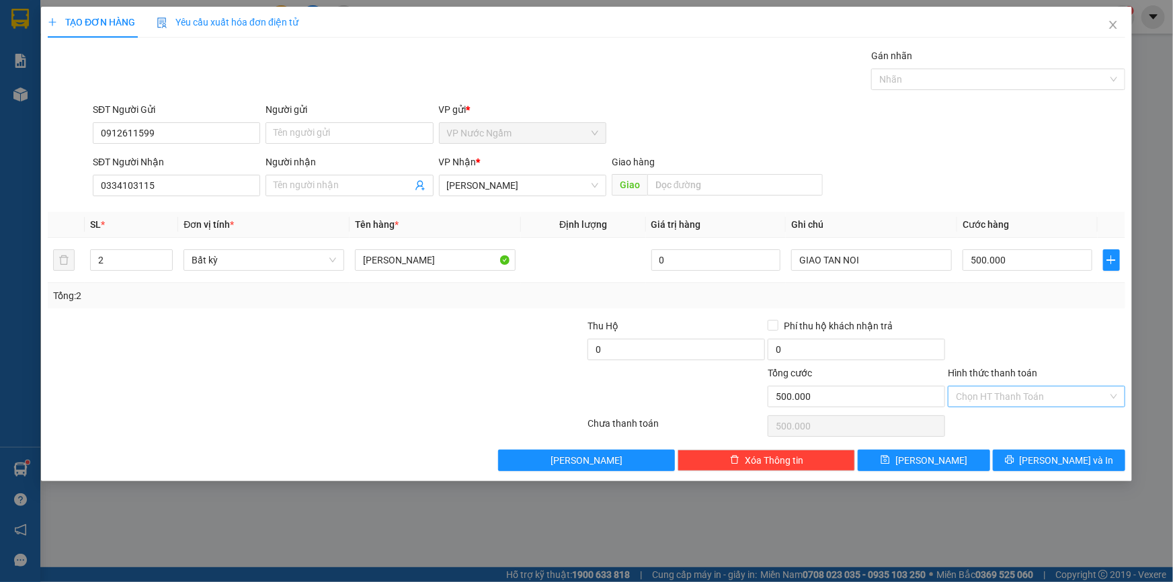
click at [995, 374] on label "Hình thức thanh toán" at bounding box center [992, 373] width 89 height 11
click at [995, 387] on input "Hình thức thanh toán" at bounding box center [1032, 397] width 152 height 20
click at [990, 393] on input "Hình thức thanh toán" at bounding box center [1032, 397] width 152 height 20
click at [1004, 414] on div "Tại văn phòng" at bounding box center [1036, 423] width 177 height 22
type input "0"
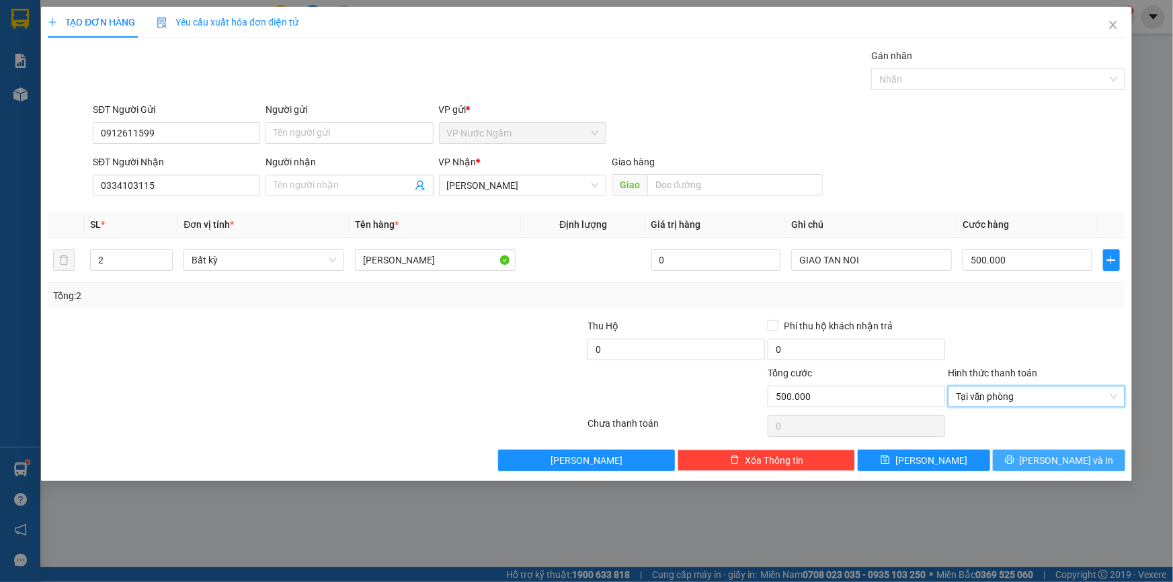
click at [1049, 469] on button "[PERSON_NAME] và In" at bounding box center [1059, 461] width 132 height 22
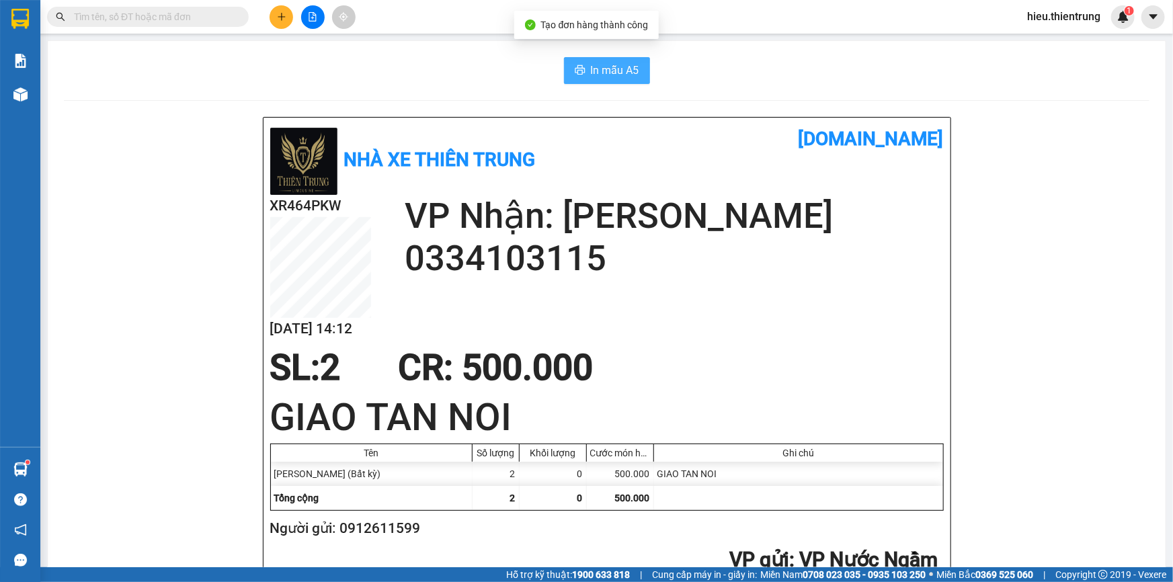
click at [591, 70] on span "In mẫu A5" at bounding box center [615, 70] width 48 height 17
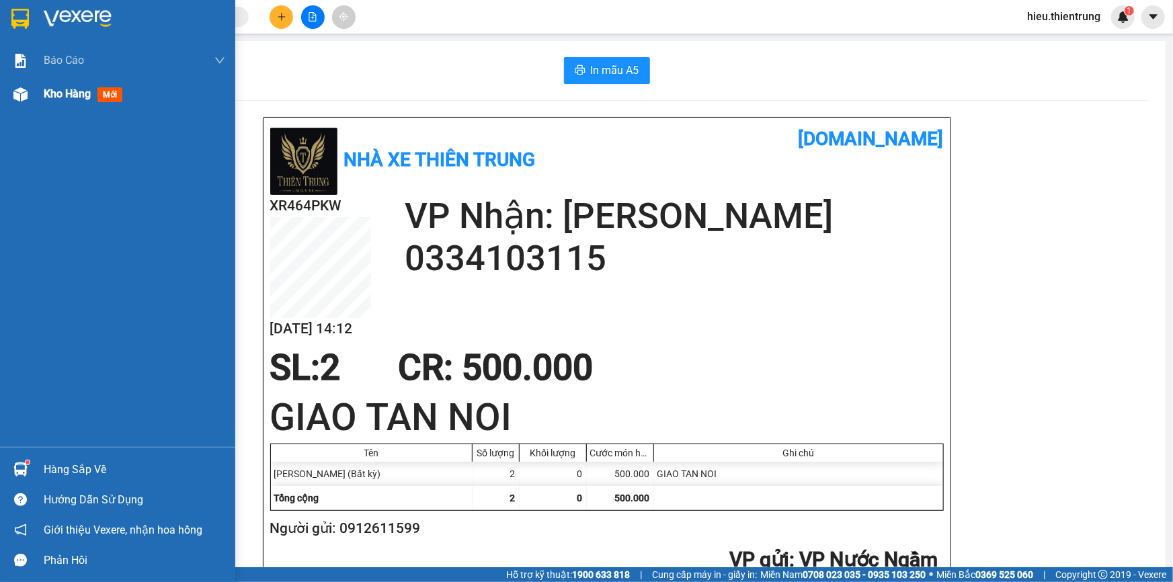
click at [77, 95] on span "Kho hàng" at bounding box center [67, 93] width 47 height 13
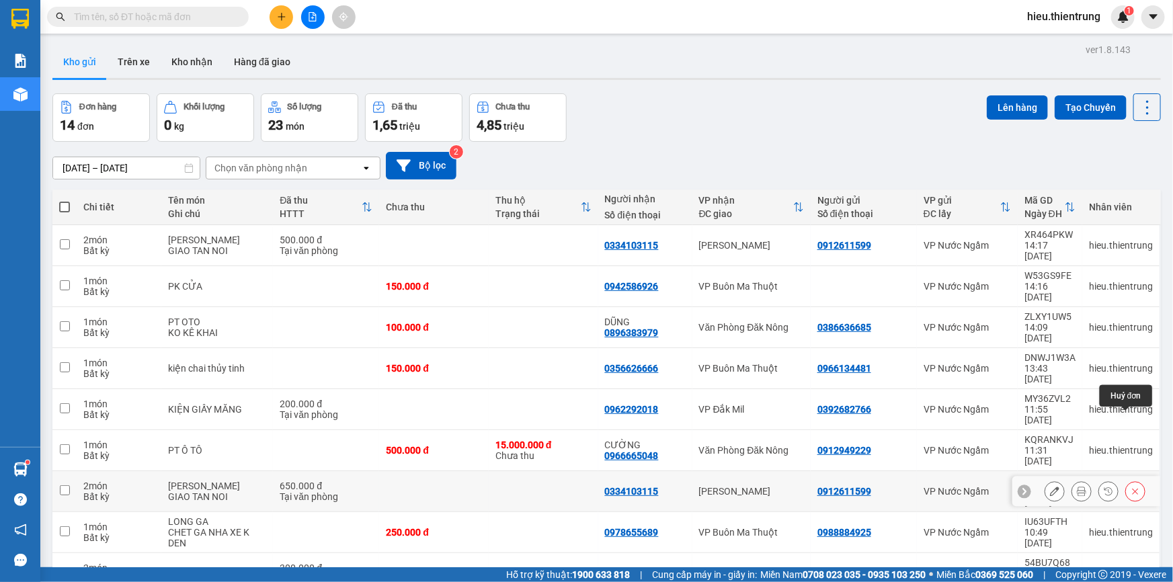
drag, startPoint x: 1131, startPoint y: 423, endPoint x: 1121, endPoint y: 432, distance: 13.3
click at [1131, 480] on button at bounding box center [1135, 492] width 19 height 24
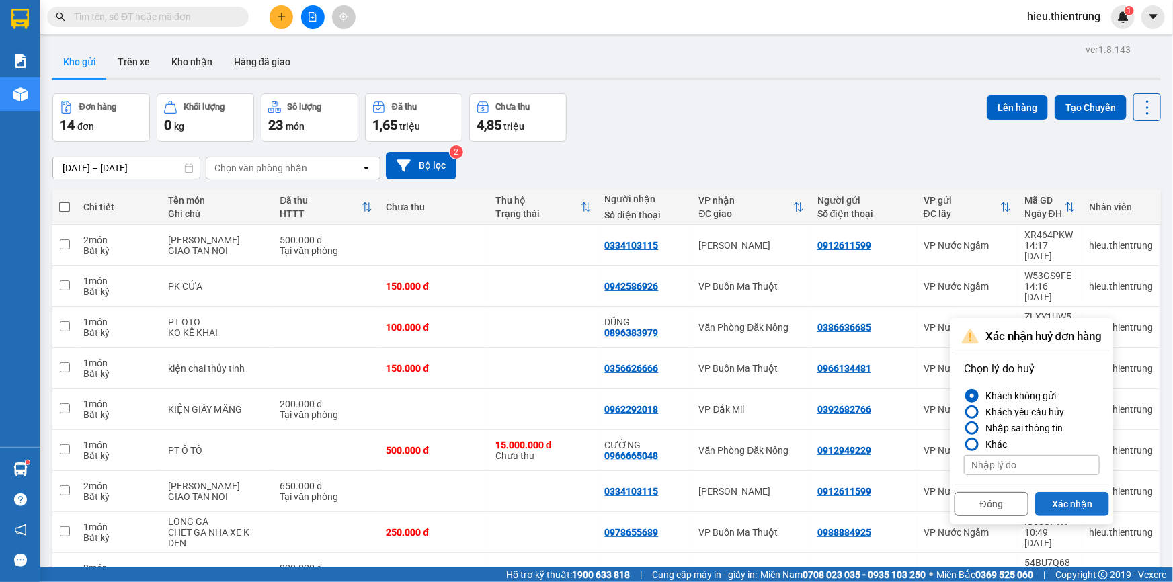
click at [1058, 499] on button "Xác nhận" at bounding box center [1072, 504] width 74 height 24
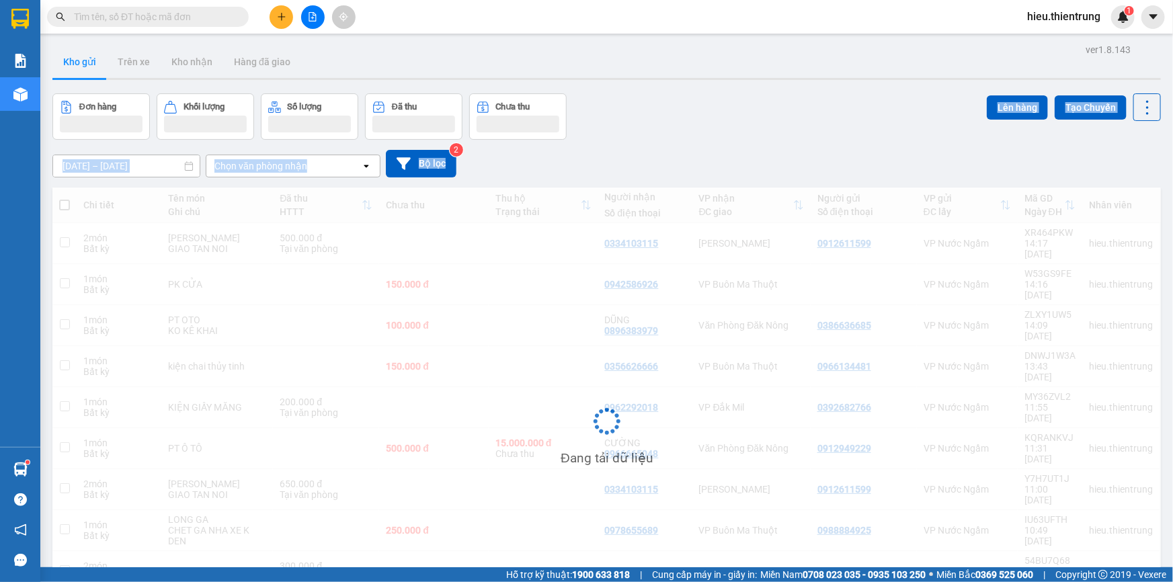
click at [748, 131] on div "ver 1.8.143 Kho gửi Trên xe Kho nhận Hàng đã giao Đơn hàng Khối lượng Số lượng …" at bounding box center [606, 360] width 1119 height 641
